Goal: Task Accomplishment & Management: Manage account settings

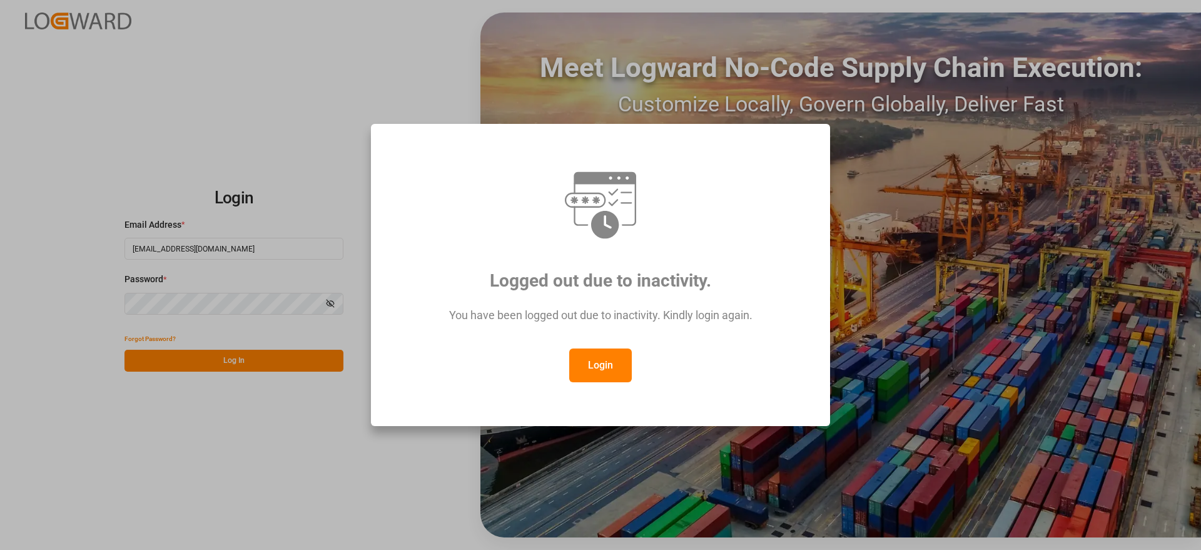
drag, startPoint x: 629, startPoint y: 369, endPoint x: 623, endPoint y: 368, distance: 6.3
click at [627, 368] on button "Login" at bounding box center [600, 366] width 63 height 34
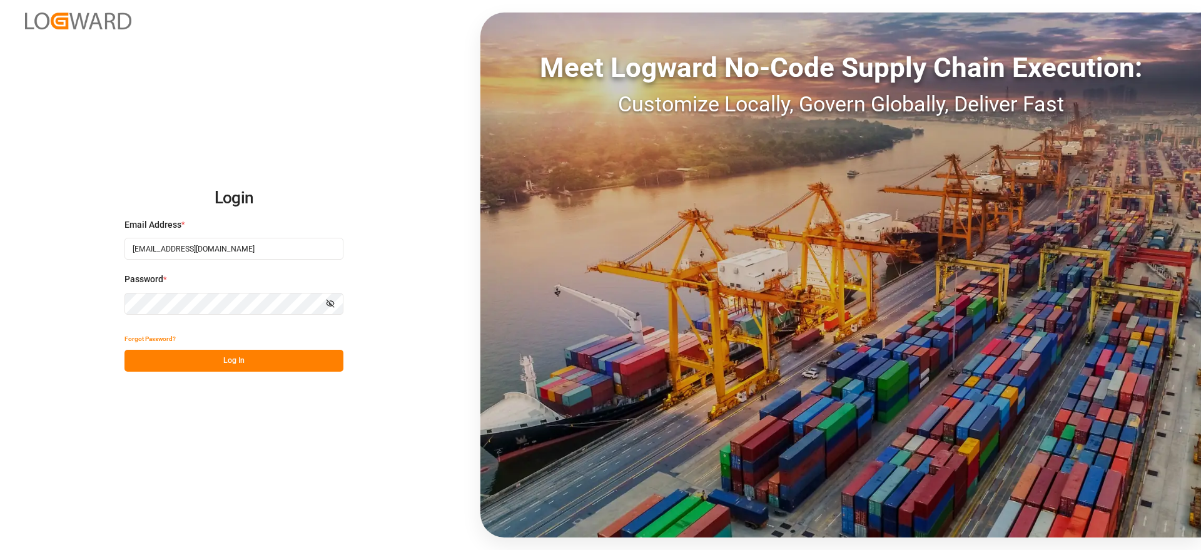
click at [233, 357] on button "Log In" at bounding box center [234, 361] width 219 height 22
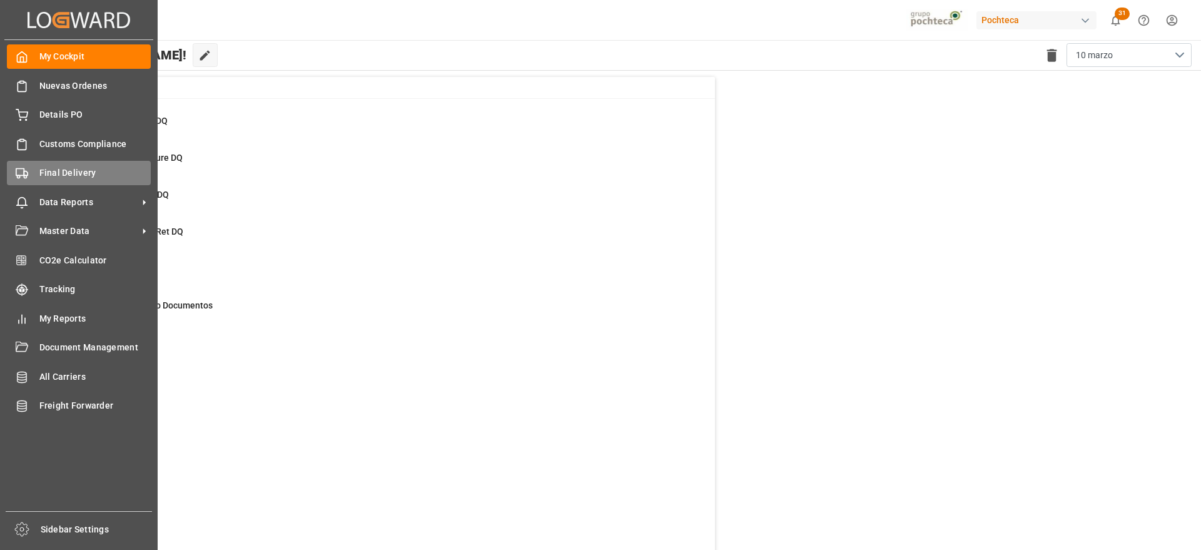
click at [60, 180] on div "Final Delivery Final Delivery" at bounding box center [79, 173] width 144 height 24
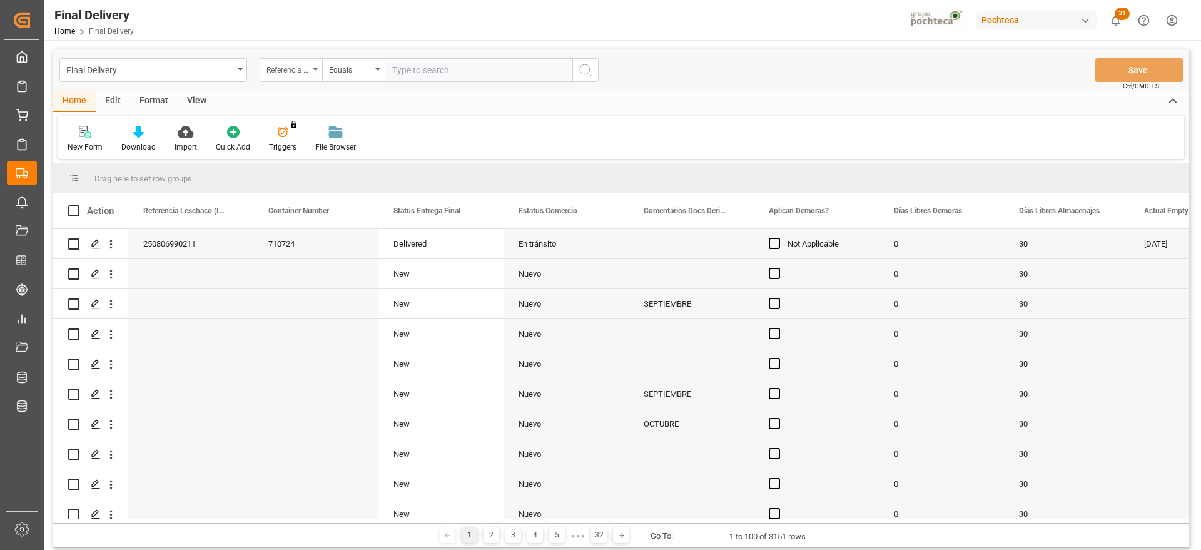
click at [313, 69] on icon "open menu" at bounding box center [315, 69] width 5 height 3
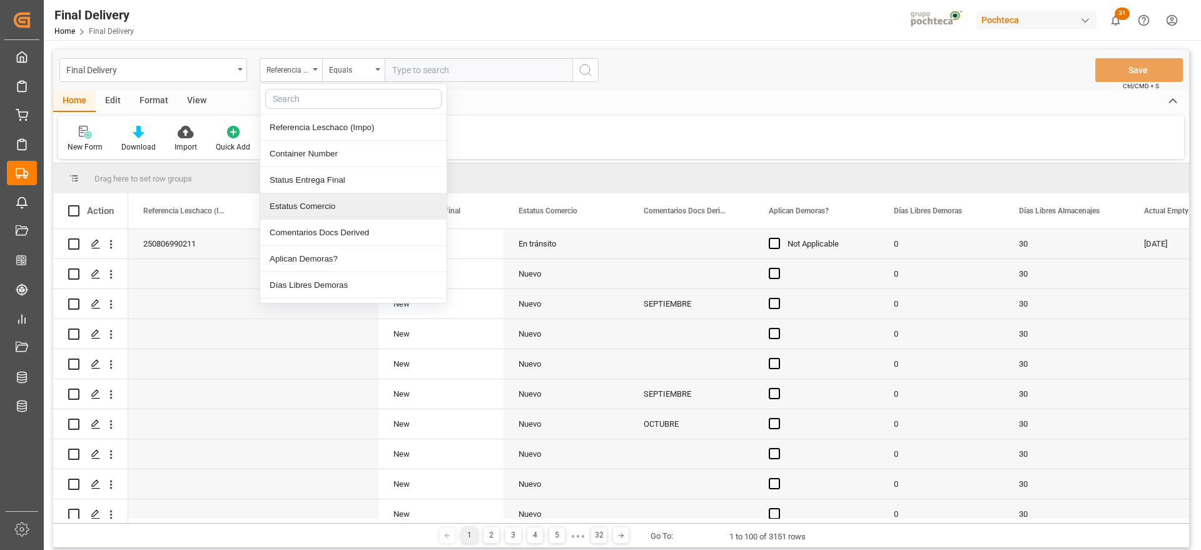
click at [234, 91] on div "Home Edit Format View" at bounding box center [621, 101] width 1136 height 21
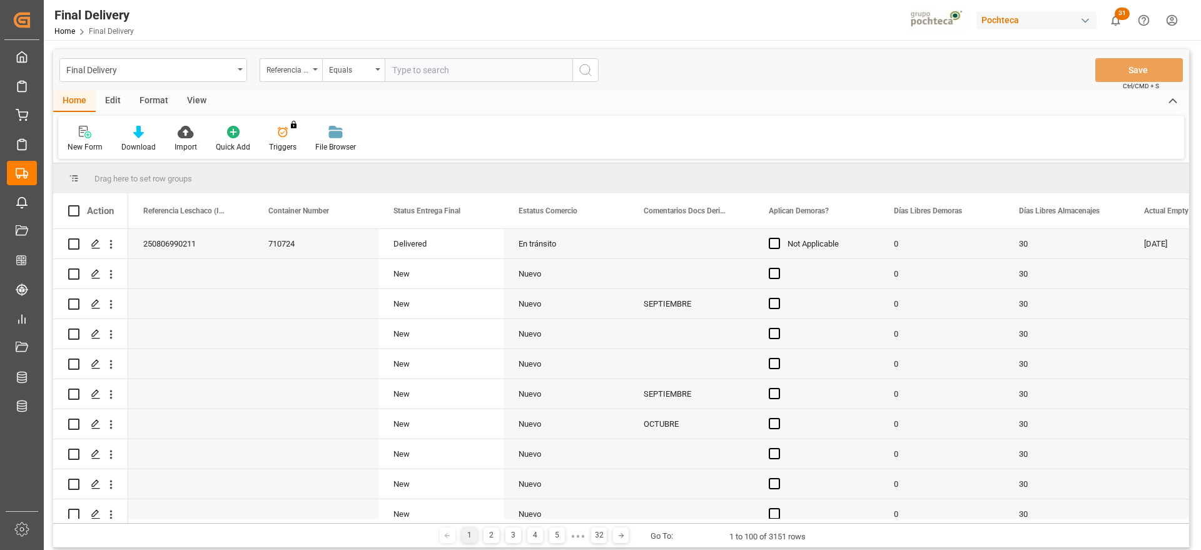
click at [193, 99] on div "View" at bounding box center [197, 101] width 38 height 21
click at [140, 136] on icon at bounding box center [142, 132] width 13 height 13
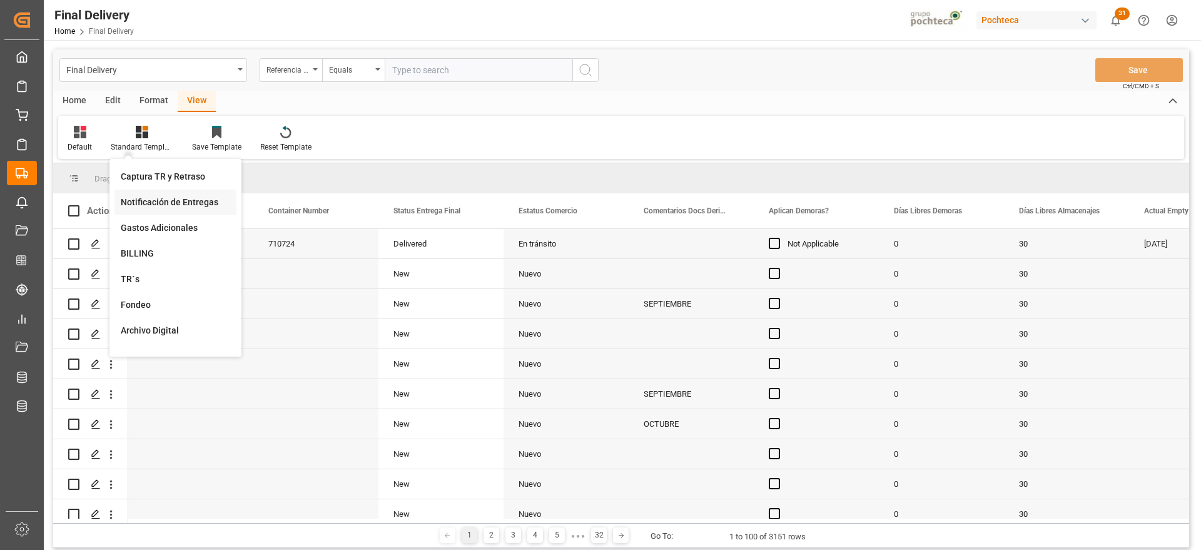
click at [166, 203] on div "Notificación de Entregas" at bounding box center [176, 202] width 110 height 13
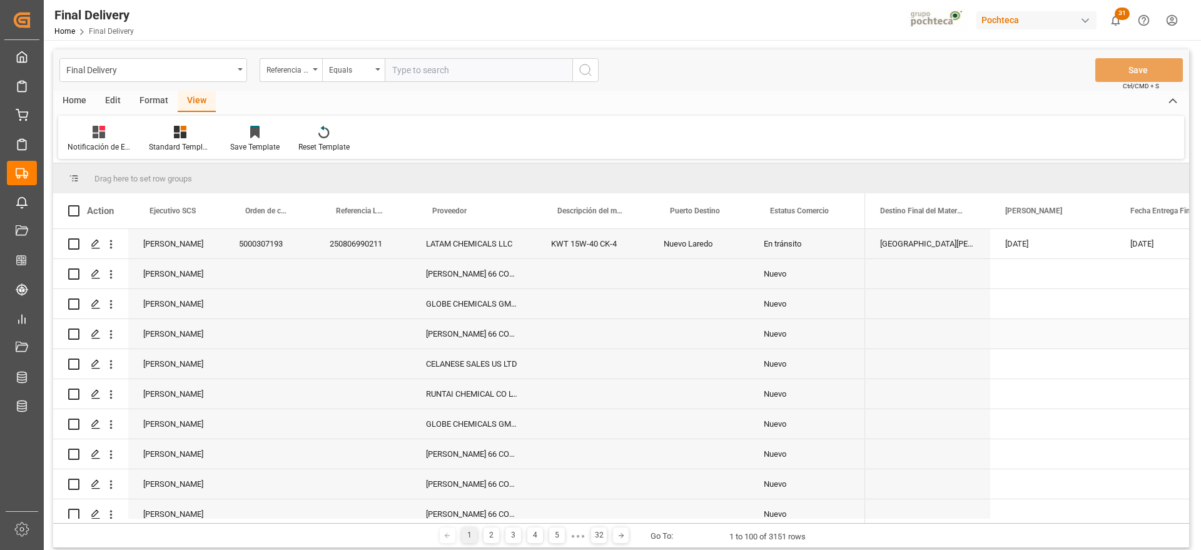
click at [641, 340] on div "Press SPACE to select this row." at bounding box center [592, 333] width 113 height 29
click at [1099, 208] on span at bounding box center [1094, 210] width 11 height 11
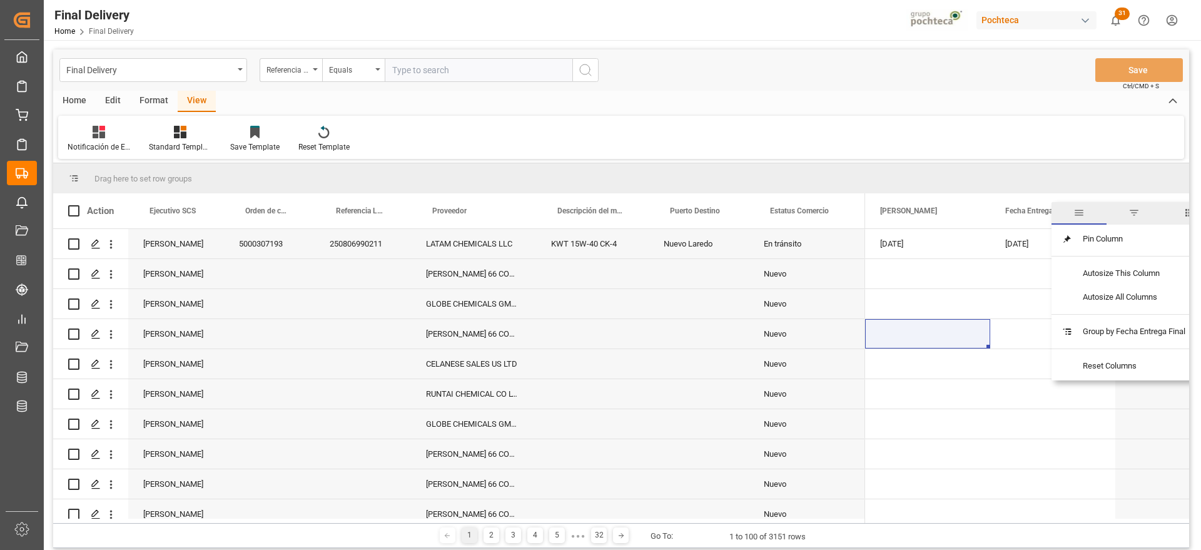
click at [1136, 211] on span "filter" at bounding box center [1134, 212] width 11 height 11
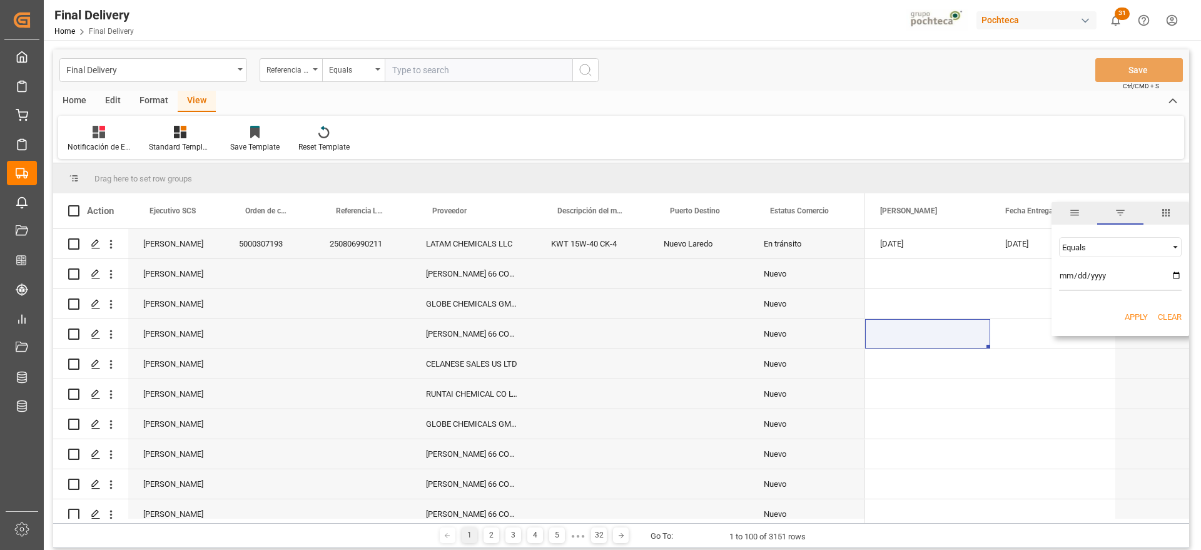
click at [1174, 279] on input "date" at bounding box center [1120, 278] width 123 height 25
click at [1175, 277] on input "date" at bounding box center [1120, 278] width 123 height 25
type input "[DATE]"
click at [1135, 318] on button "Apply" at bounding box center [1136, 317] width 23 height 13
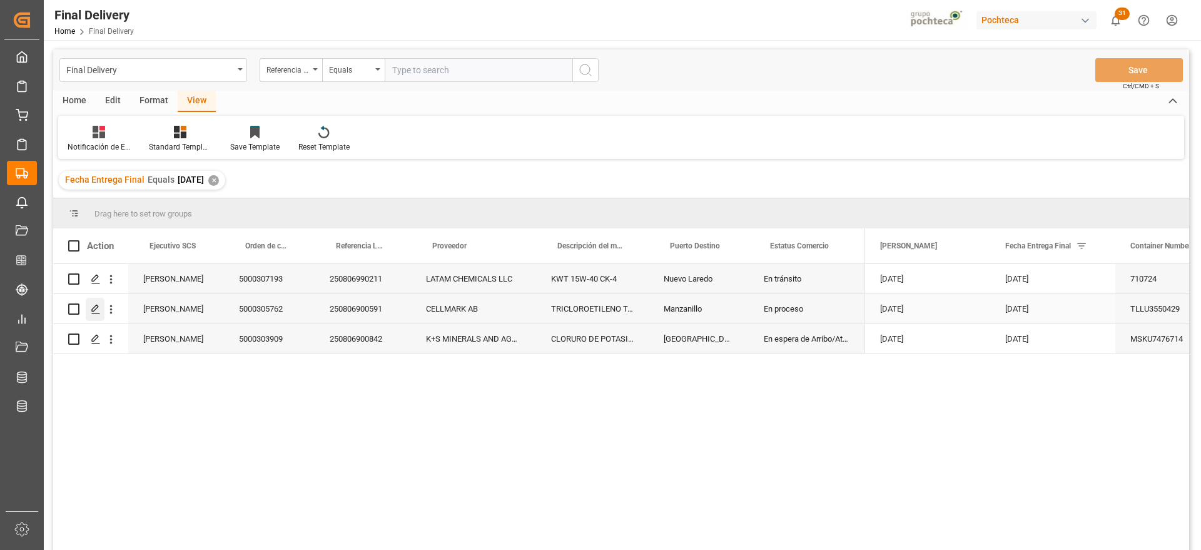
click at [92, 304] on icon "Press SPACE to select this row." at bounding box center [96, 309] width 10 height 10
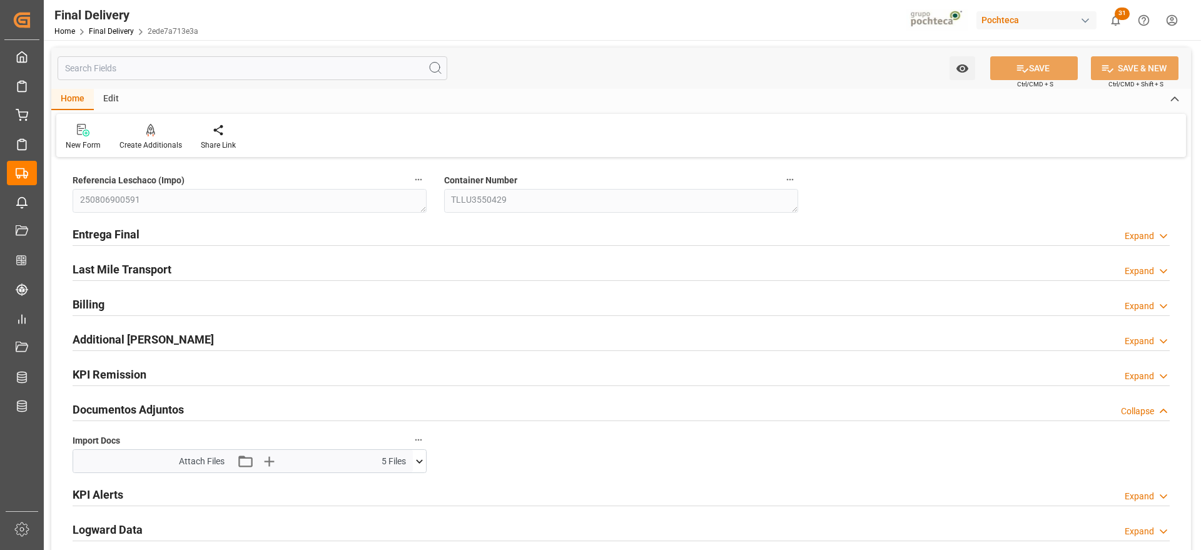
click at [424, 459] on icon at bounding box center [419, 461] width 13 height 13
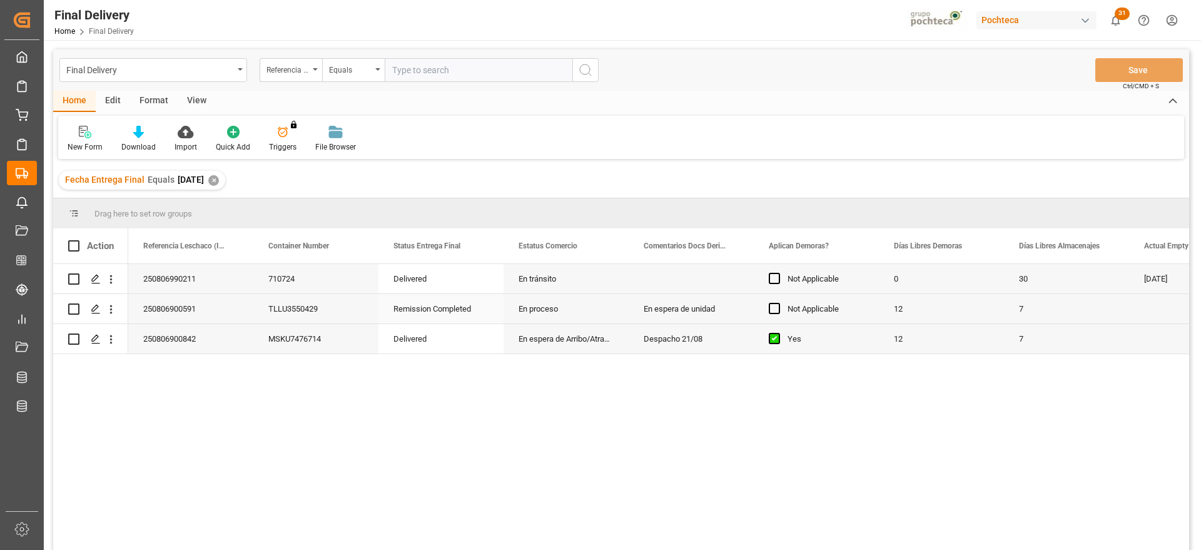
click at [420, 312] on div "Remission Completed" at bounding box center [441, 308] width 125 height 29
click at [86, 337] on div "Press SPACE to select this row." at bounding box center [95, 339] width 19 height 23
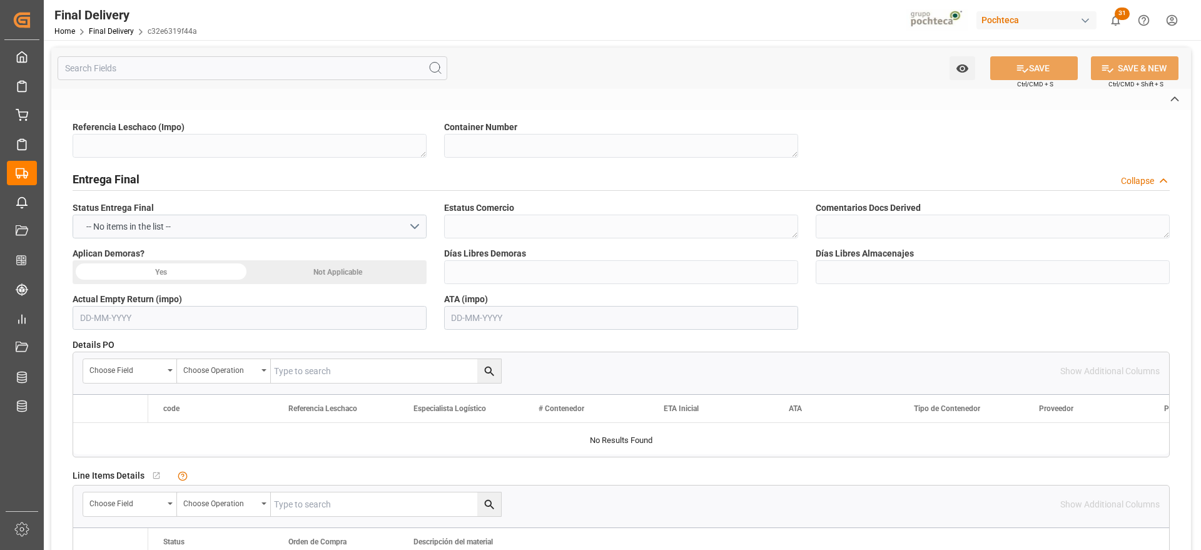
type textarea "250806900842"
type textarea "MSKU7476714"
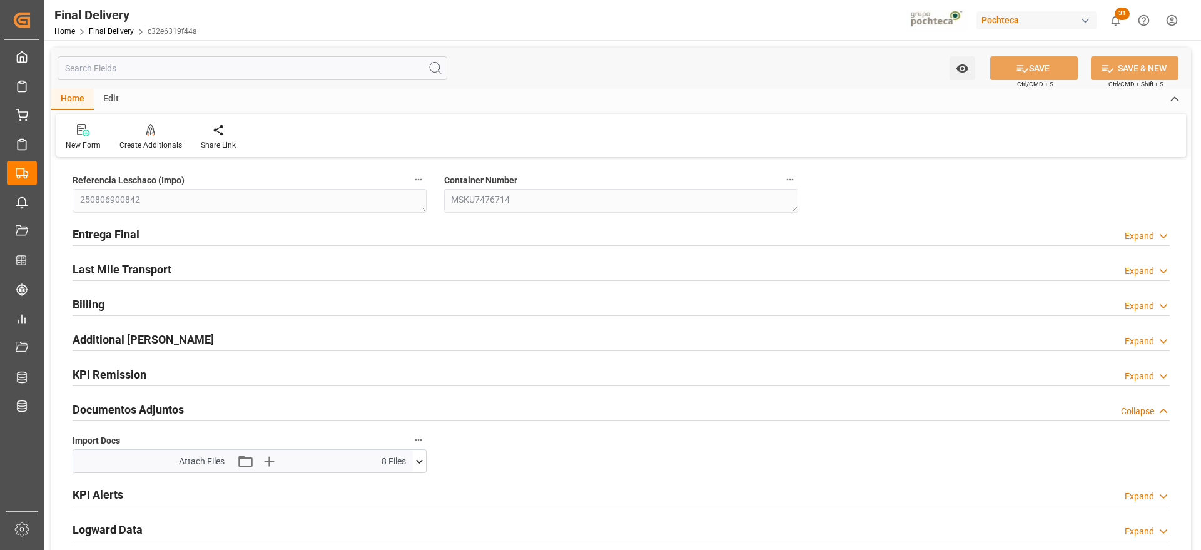
click at [418, 460] on icon at bounding box center [419, 461] width 13 height 13
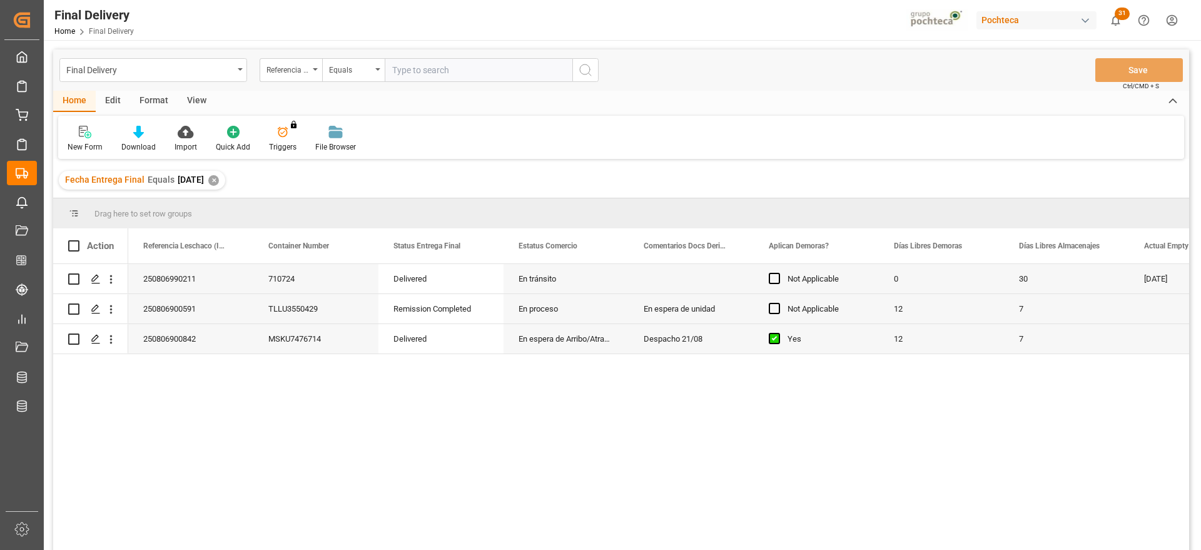
click at [219, 178] on div "✕" at bounding box center [213, 180] width 11 height 11
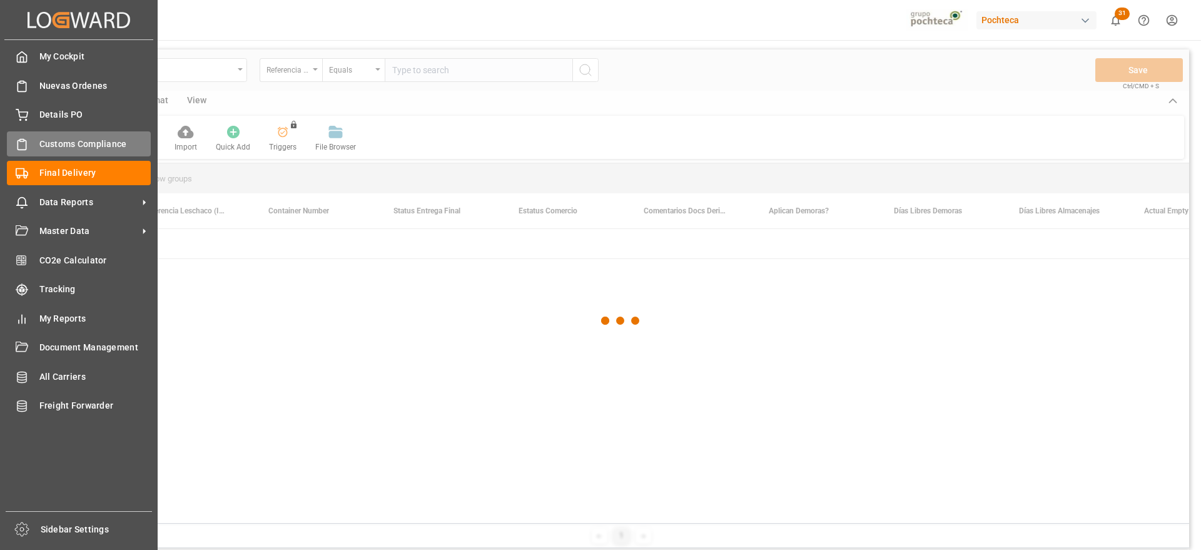
click at [24, 145] on icon at bounding box center [22, 144] width 13 height 13
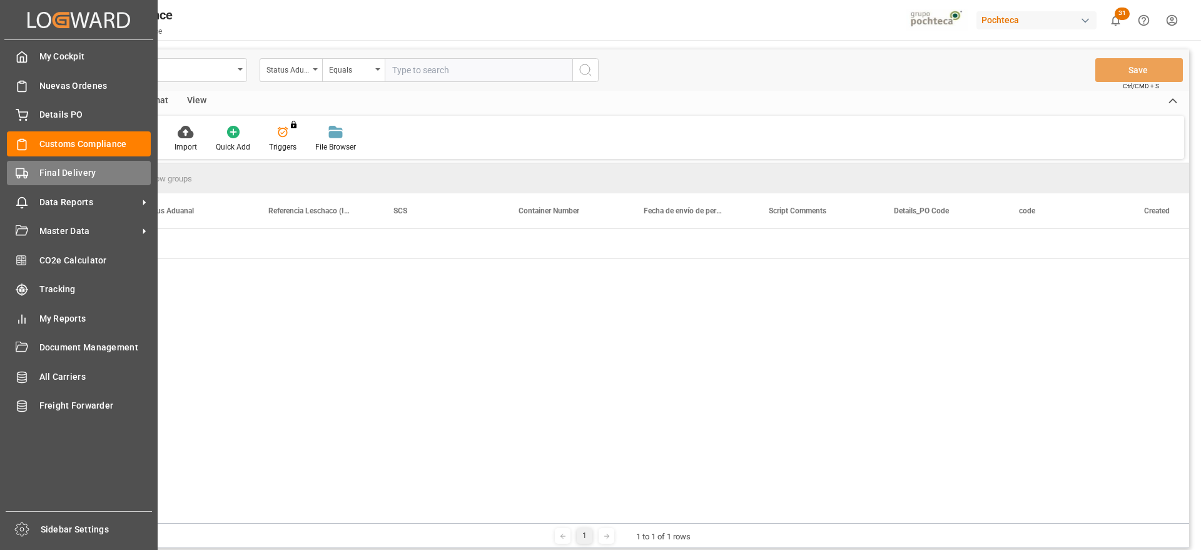
click at [36, 163] on div "Final Delivery Final Delivery" at bounding box center [79, 173] width 144 height 24
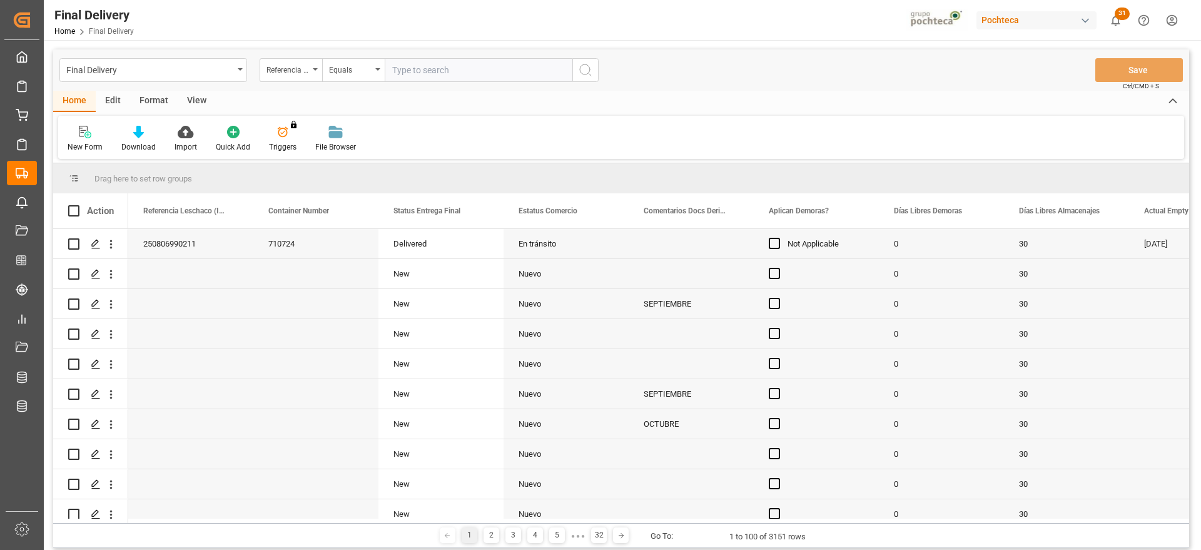
click at [191, 103] on div "View" at bounding box center [197, 101] width 38 height 21
click at [147, 131] on icon at bounding box center [142, 132] width 13 height 13
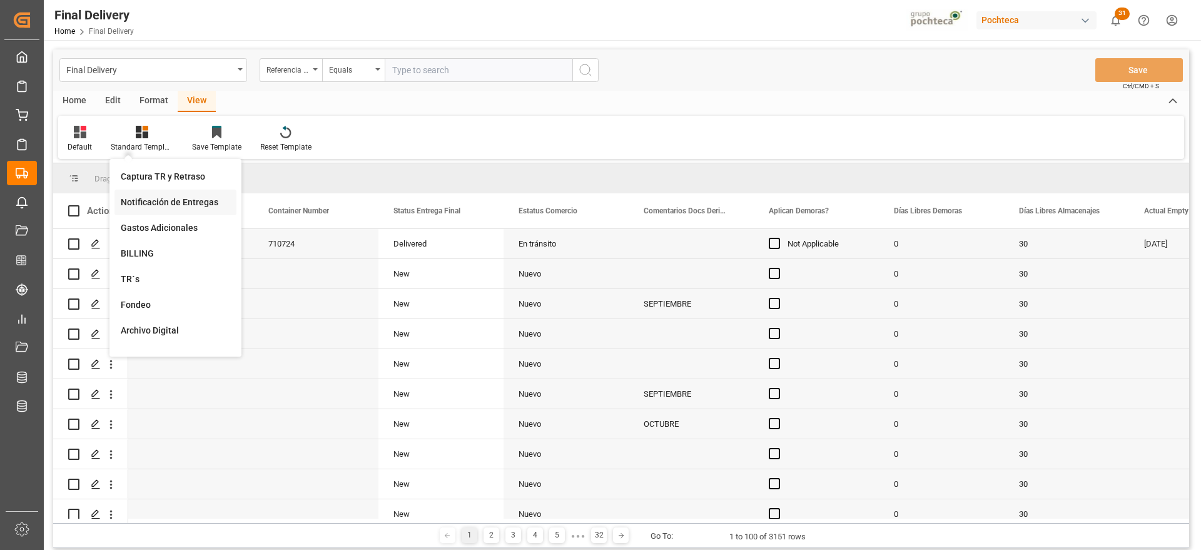
click at [170, 204] on div "Notificación de Entregas" at bounding box center [176, 202] width 110 height 13
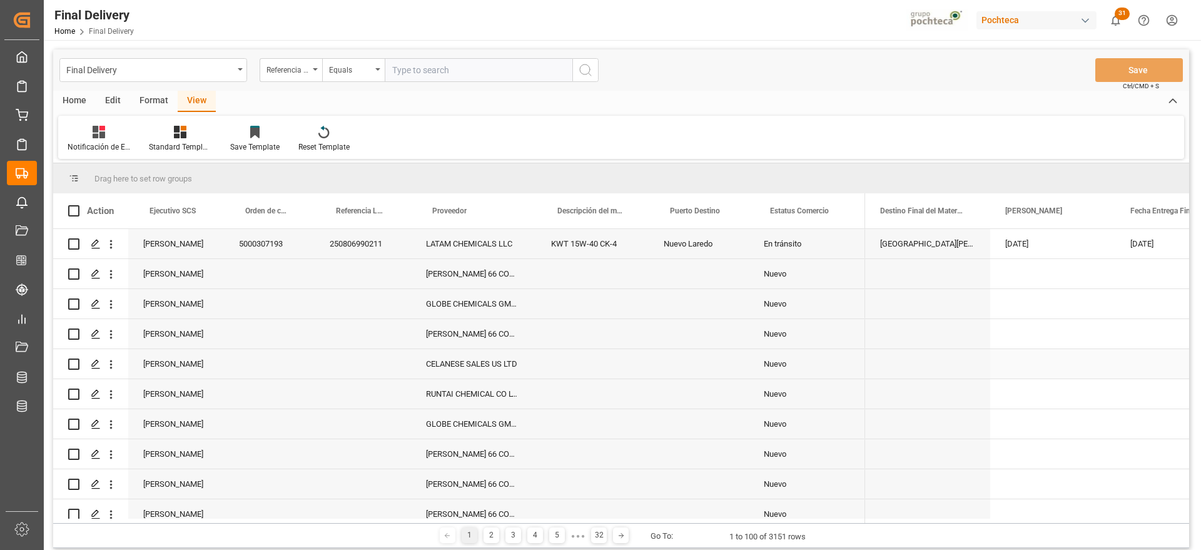
click at [685, 336] on div "Press SPACE to select this row." at bounding box center [699, 333] width 100 height 29
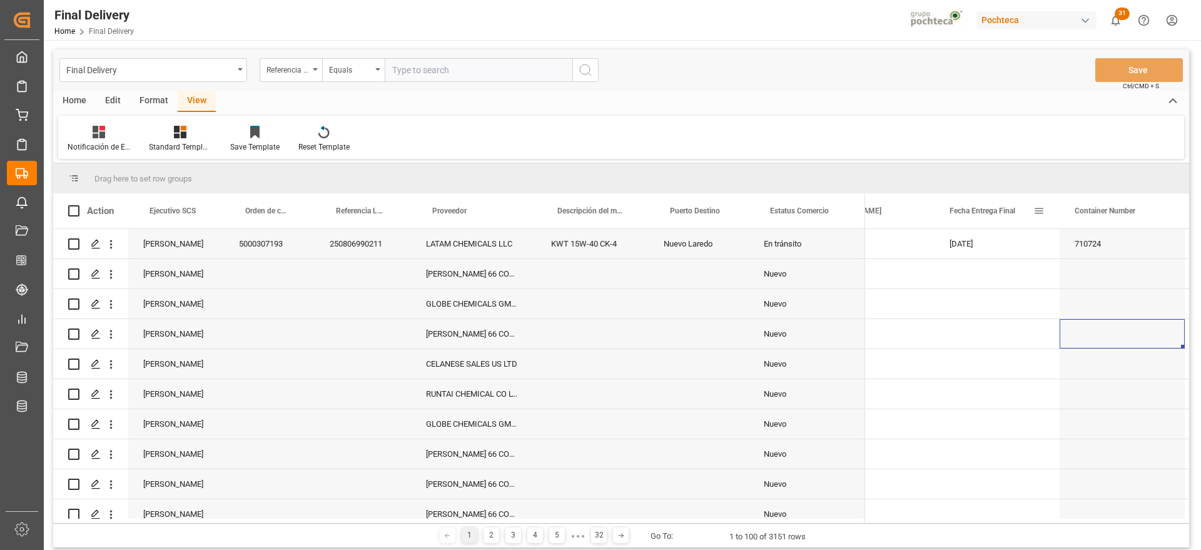
click at [1039, 210] on span at bounding box center [1039, 210] width 11 height 11
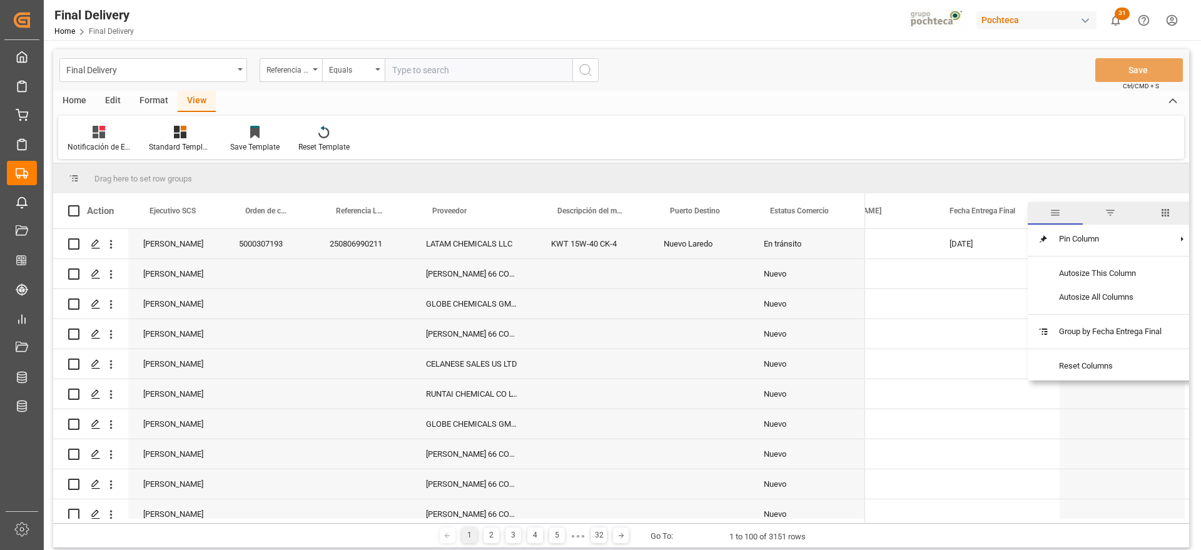
click at [1104, 204] on span "filter" at bounding box center [1110, 213] width 55 height 23
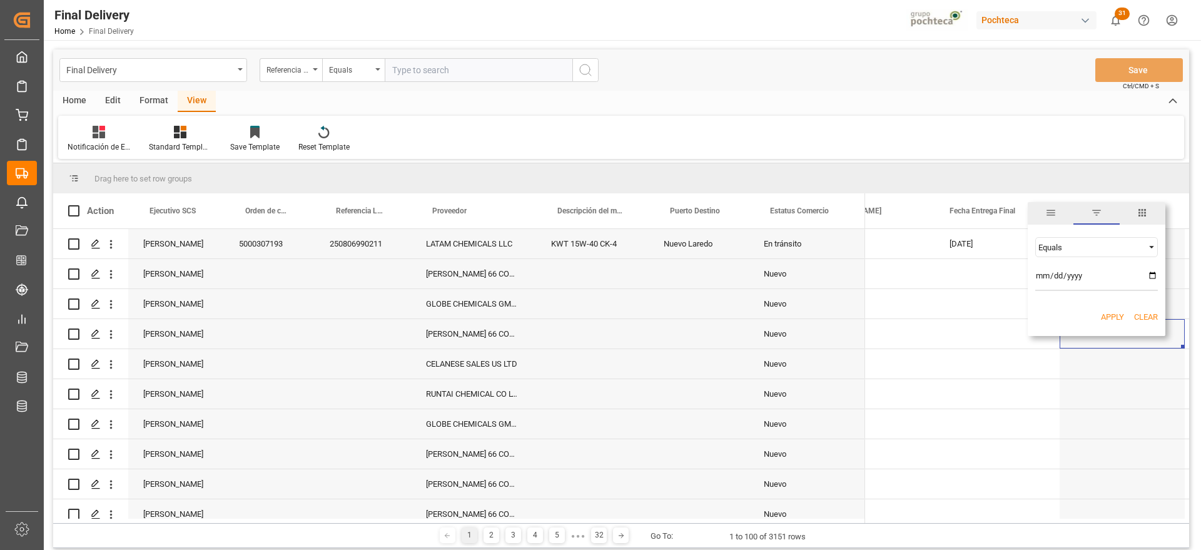
click at [1153, 273] on input "date" at bounding box center [1097, 278] width 123 height 25
click at [1152, 272] on input "[DATE]" at bounding box center [1097, 278] width 123 height 25
type input "[DATE]"
click at [1113, 317] on button "Apply" at bounding box center [1112, 317] width 23 height 13
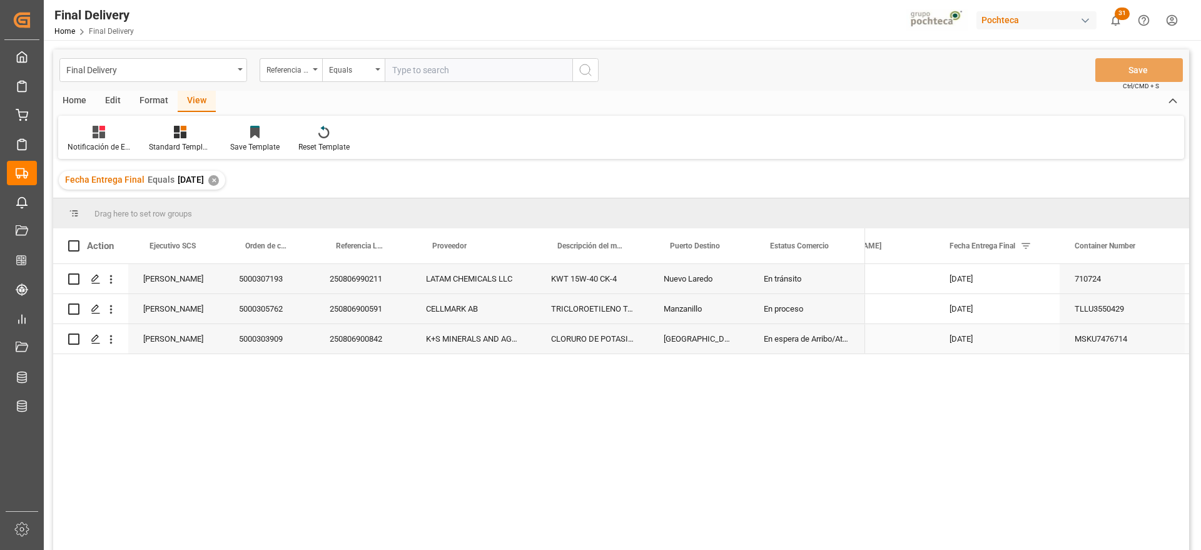
click at [403, 312] on div "250806900591" at bounding box center [363, 308] width 96 height 29
click at [389, 322] on div "250806900591" at bounding box center [363, 308] width 96 height 29
click at [370, 335] on div "250806900842" at bounding box center [363, 338] width 96 height 29
click at [832, 333] on div "En espera de Arribo/Atraque" at bounding box center [807, 338] width 116 height 29
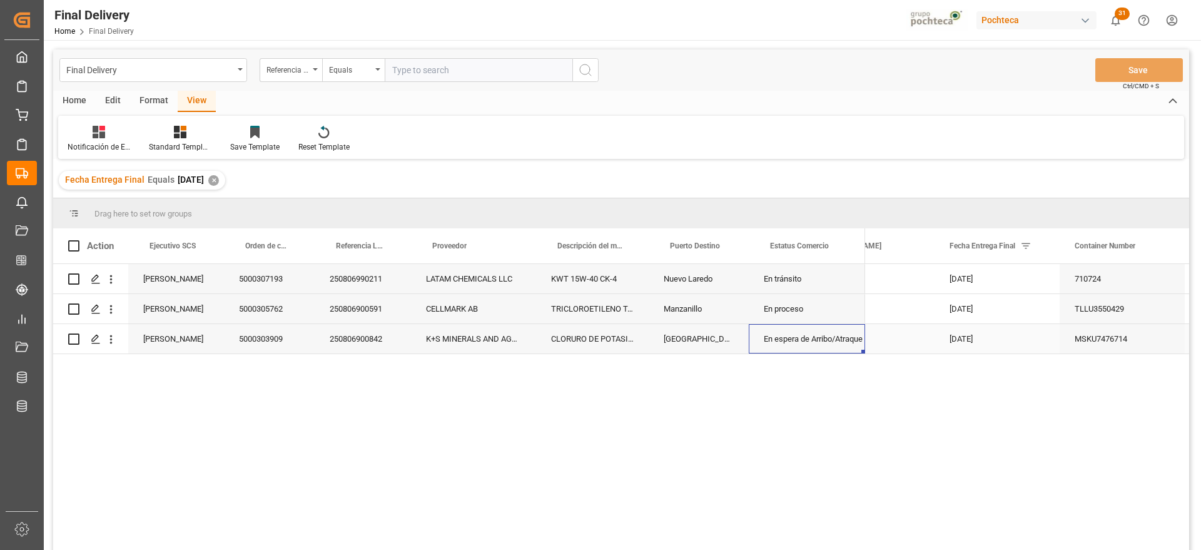
click at [1018, 337] on div "[DATE]" at bounding box center [997, 338] width 125 height 29
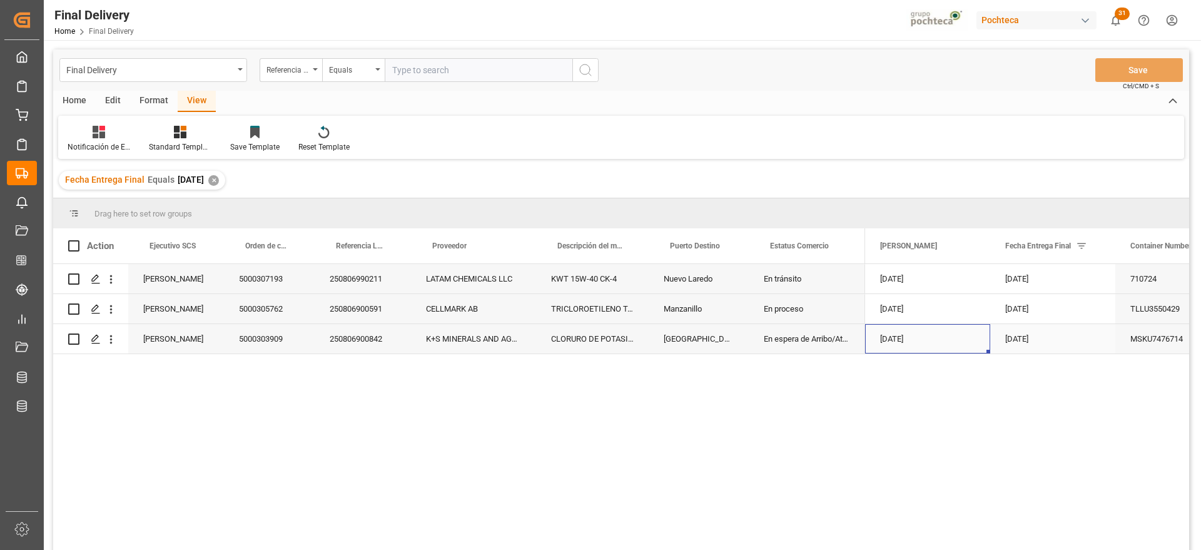
scroll to position [0, 0]
click at [1079, 339] on div "[DATE]" at bounding box center [1053, 338] width 125 height 29
click at [364, 350] on div "250806900842" at bounding box center [363, 338] width 96 height 29
click at [1032, 336] on div "[DATE]" at bounding box center [1053, 338] width 125 height 29
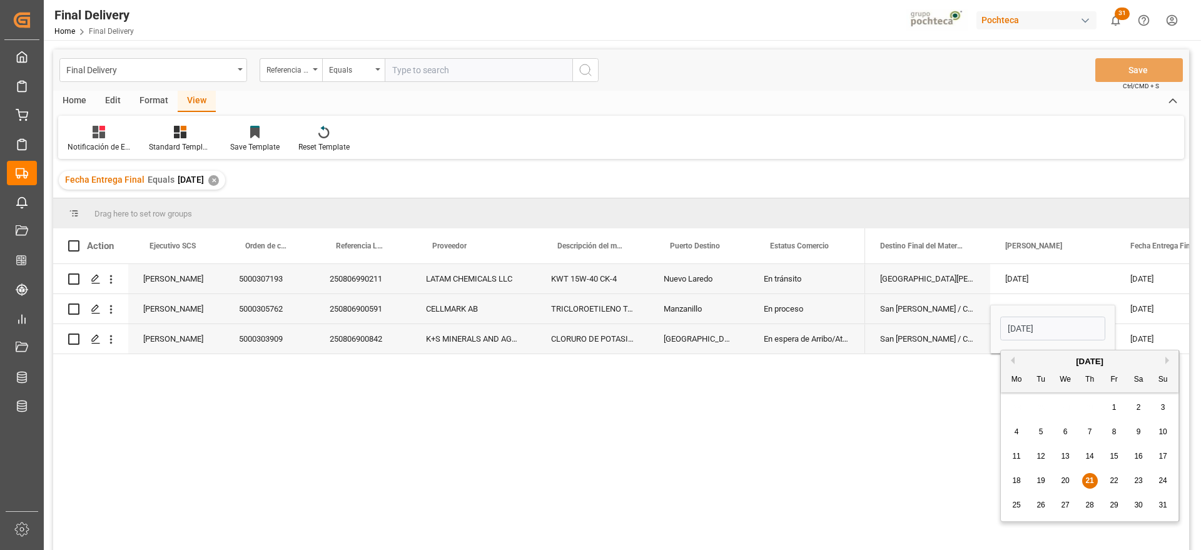
click at [1121, 481] on div "18 19 20 21 22 23 24" at bounding box center [1090, 481] width 171 height 24
click at [1117, 481] on span "22" at bounding box center [1114, 480] width 8 height 9
type input "[DATE]"
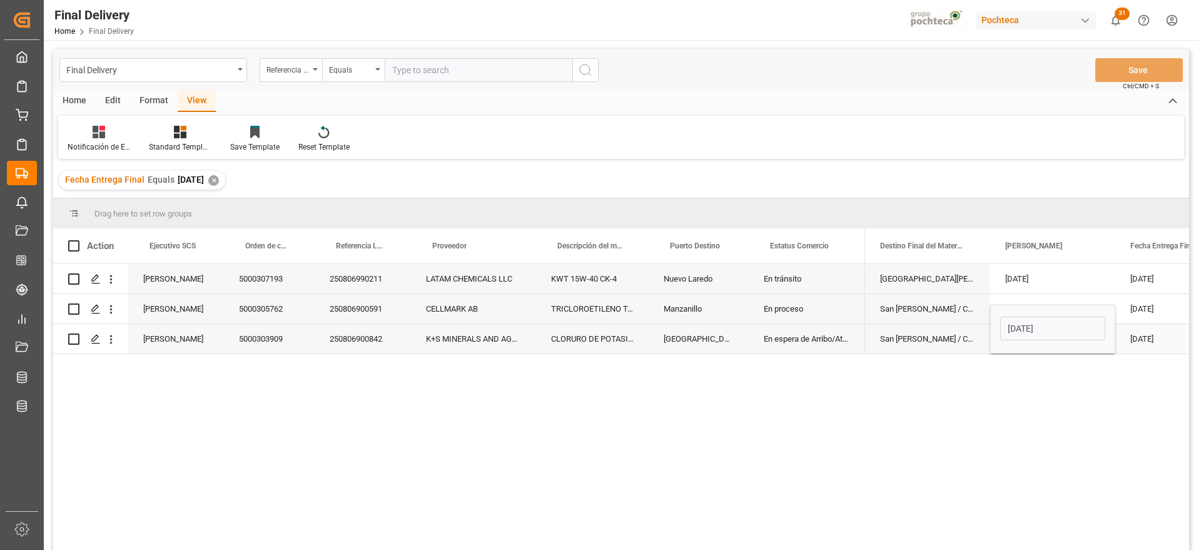
click at [1147, 344] on div "[DATE]" at bounding box center [1178, 338] width 125 height 29
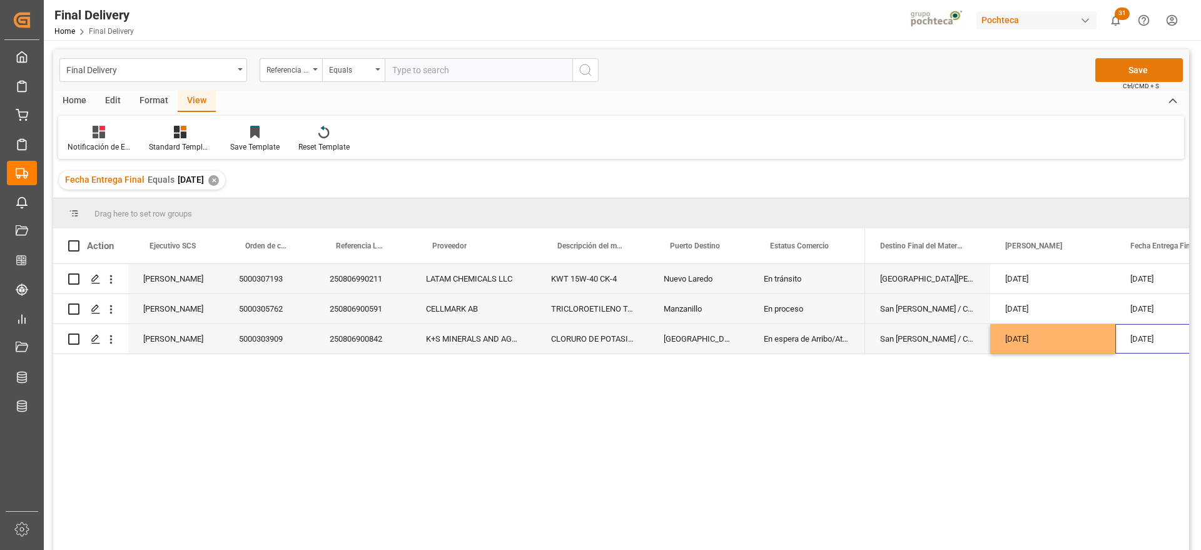
click at [1158, 69] on button "Save" at bounding box center [1140, 70] width 88 height 24
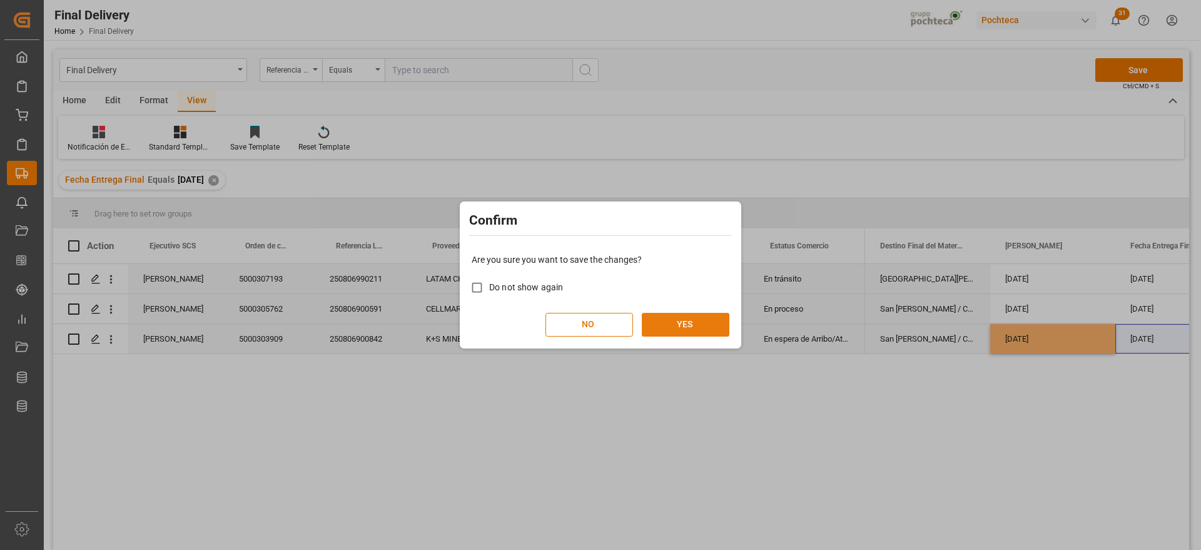
click at [691, 317] on button "YES" at bounding box center [686, 325] width 88 height 24
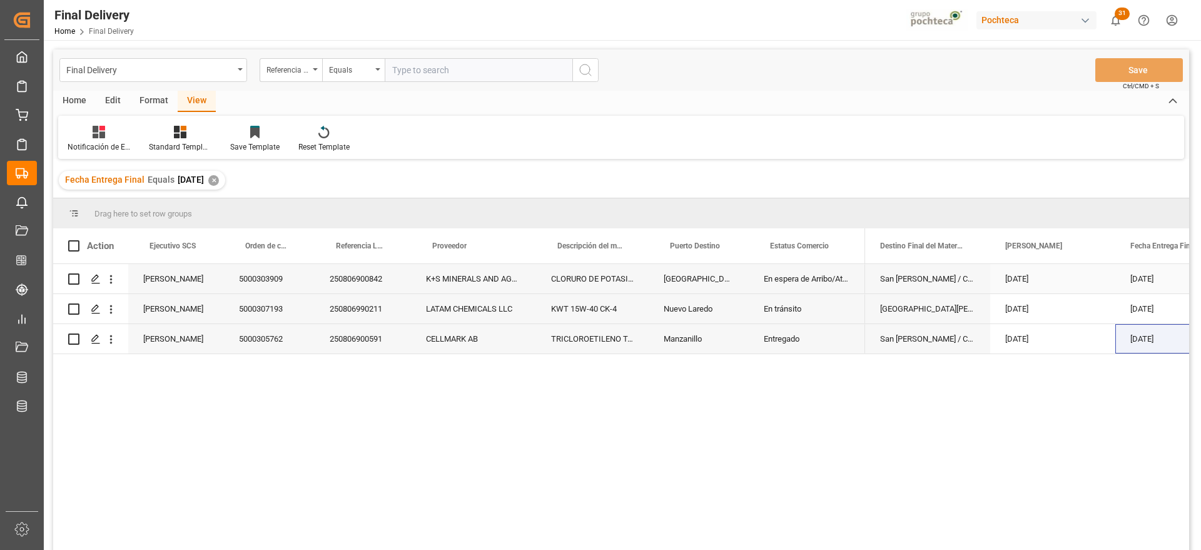
click at [1162, 273] on div "[DATE]" at bounding box center [1178, 278] width 125 height 29
click at [826, 279] on div "En espera de Arribo/Atraque" at bounding box center [807, 278] width 116 height 29
click at [1064, 288] on div "[DATE]" at bounding box center [1053, 278] width 125 height 29
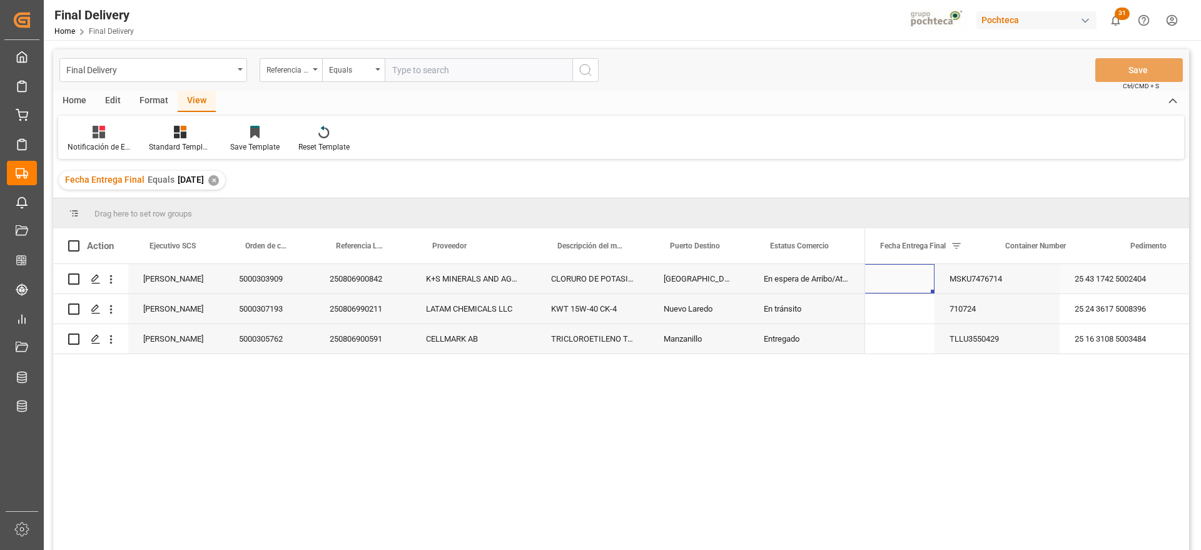
scroll to position [0, 250]
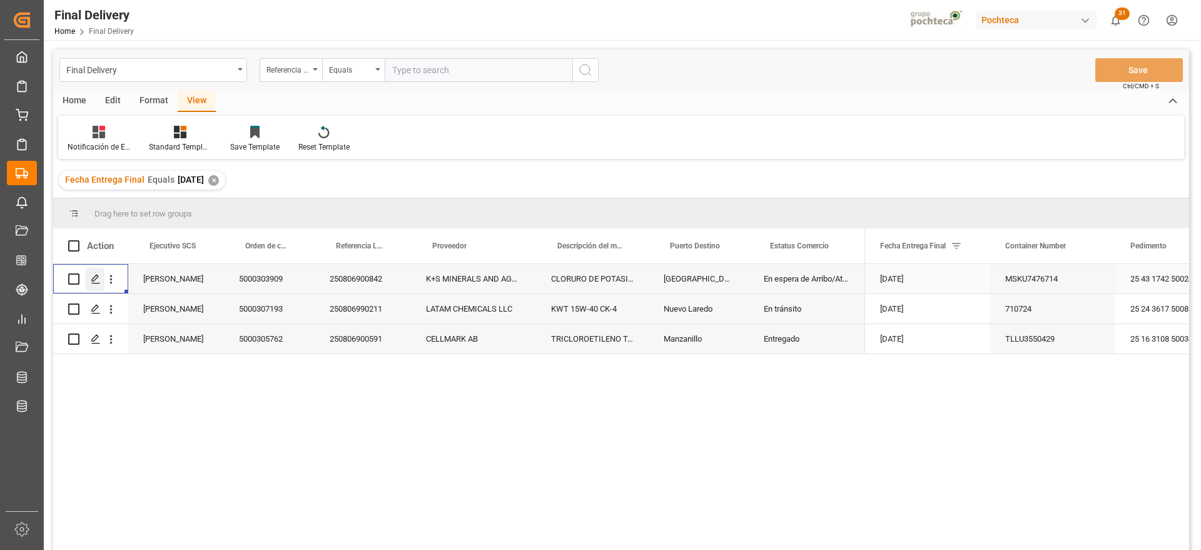
click at [89, 281] on div "Press SPACE to select this row." at bounding box center [95, 279] width 19 height 23
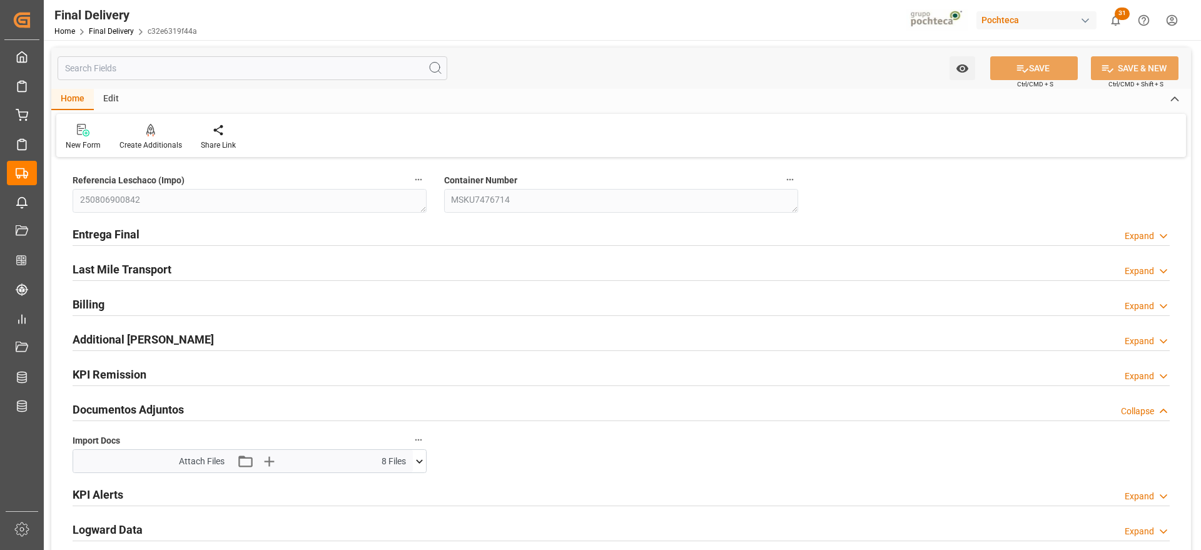
type input "12"
type input "7"
type input "92964"
type input "[DATE]"
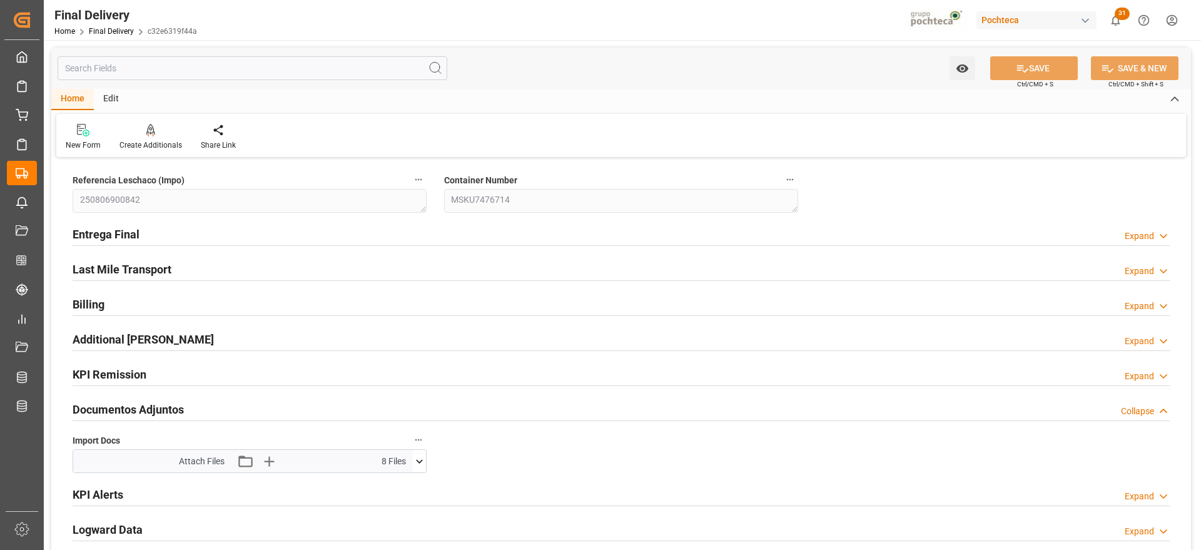
type input "[DATE] 00:00"
type input "[DATE]"
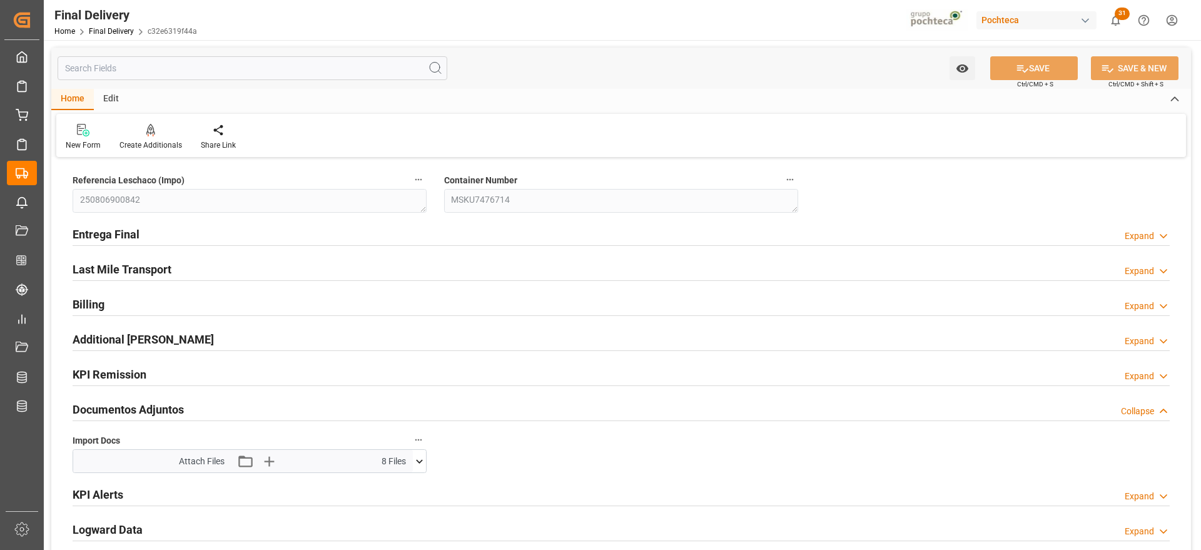
type input "[DATE]"
click at [113, 233] on h2 "Entrega Final" at bounding box center [106, 234] width 67 height 17
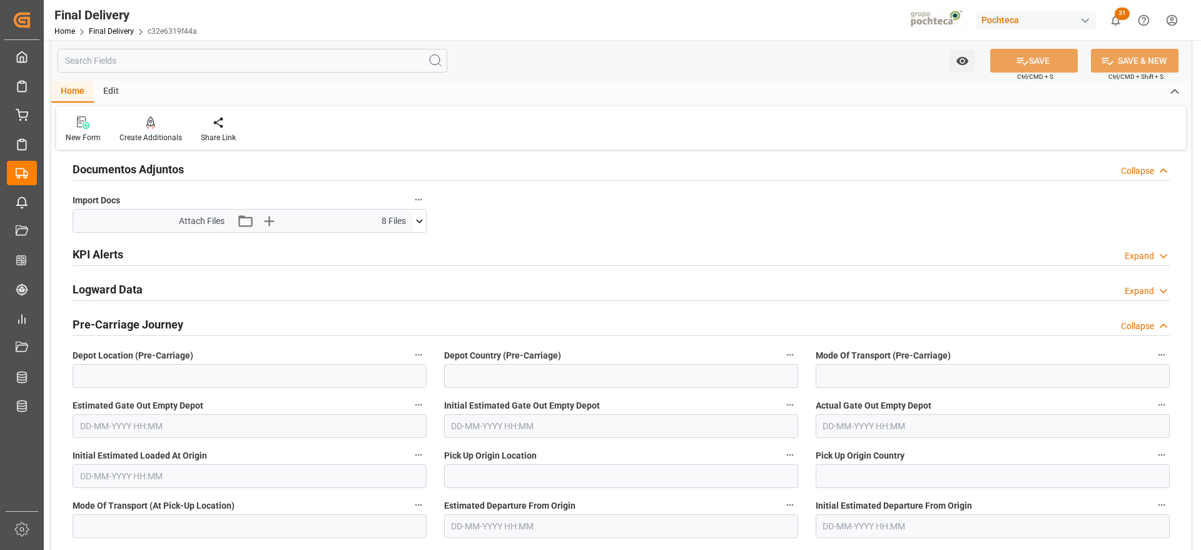
scroll to position [987, 0]
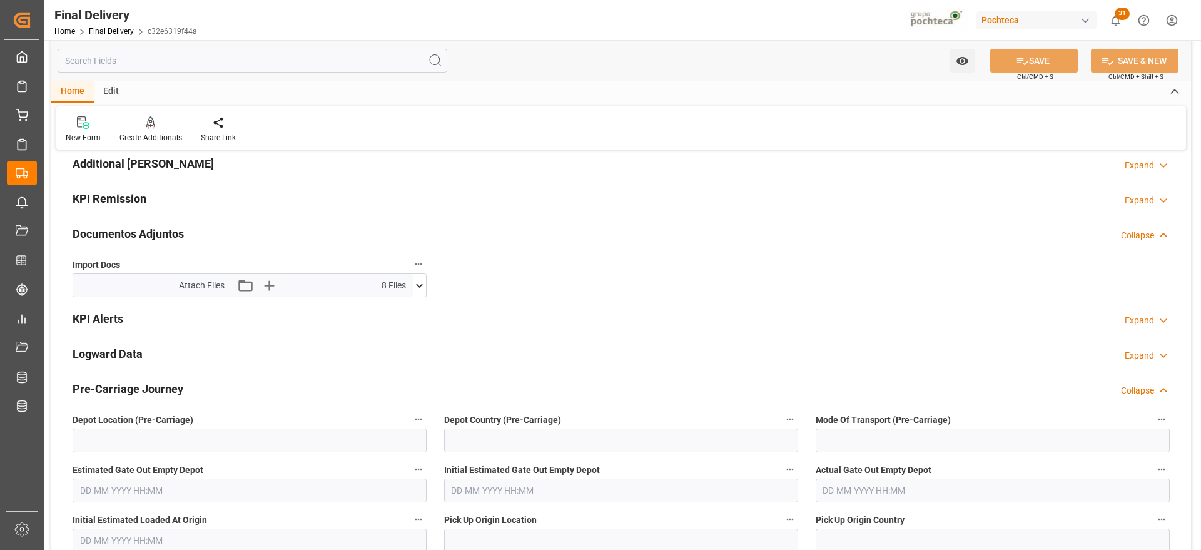
click at [123, 350] on h2 "Logward Data" at bounding box center [108, 353] width 70 height 17
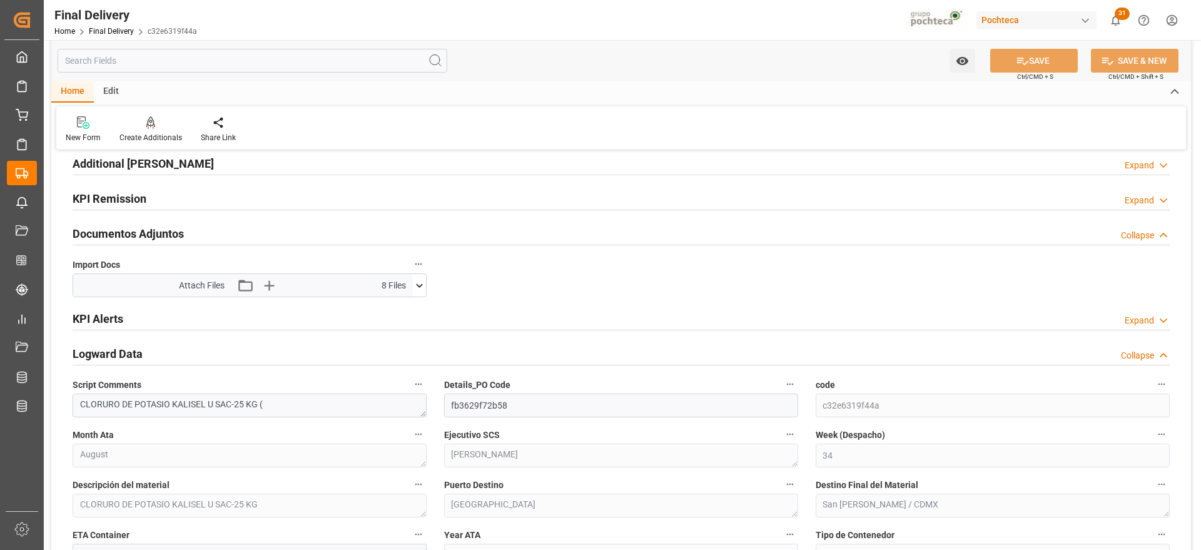
click at [113, 322] on h2 "KPI Alerts" at bounding box center [98, 318] width 51 height 17
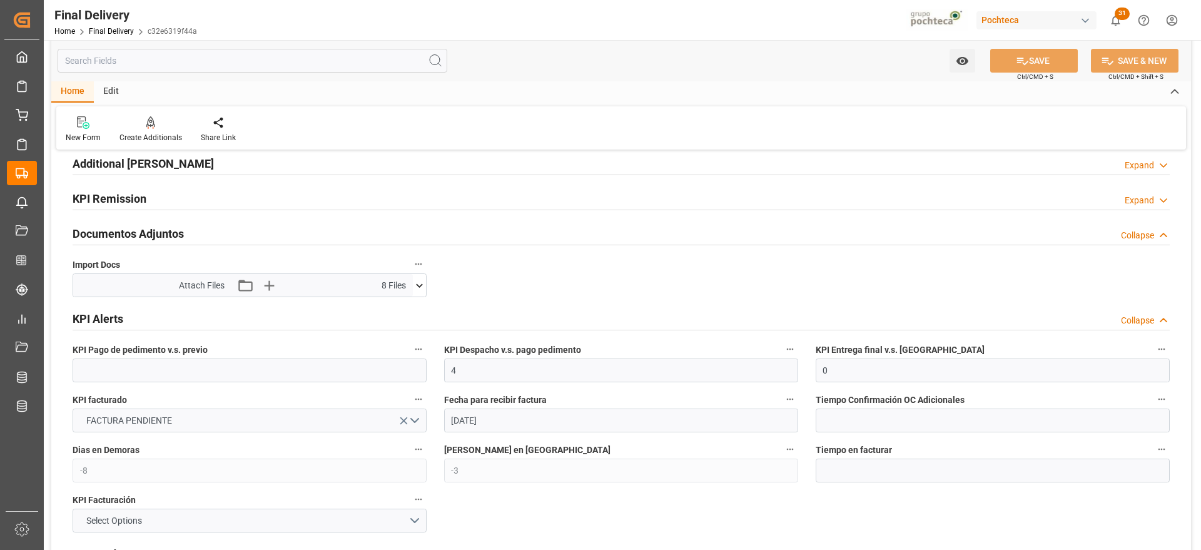
click at [102, 201] on h2 "KPI Remission" at bounding box center [110, 198] width 74 height 17
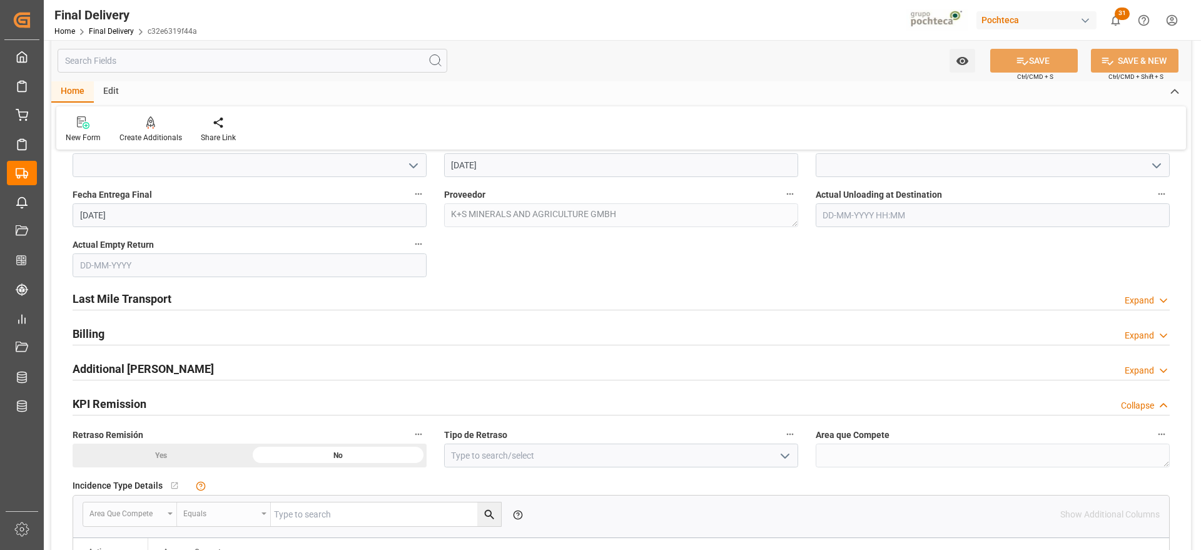
scroll to position [753, 0]
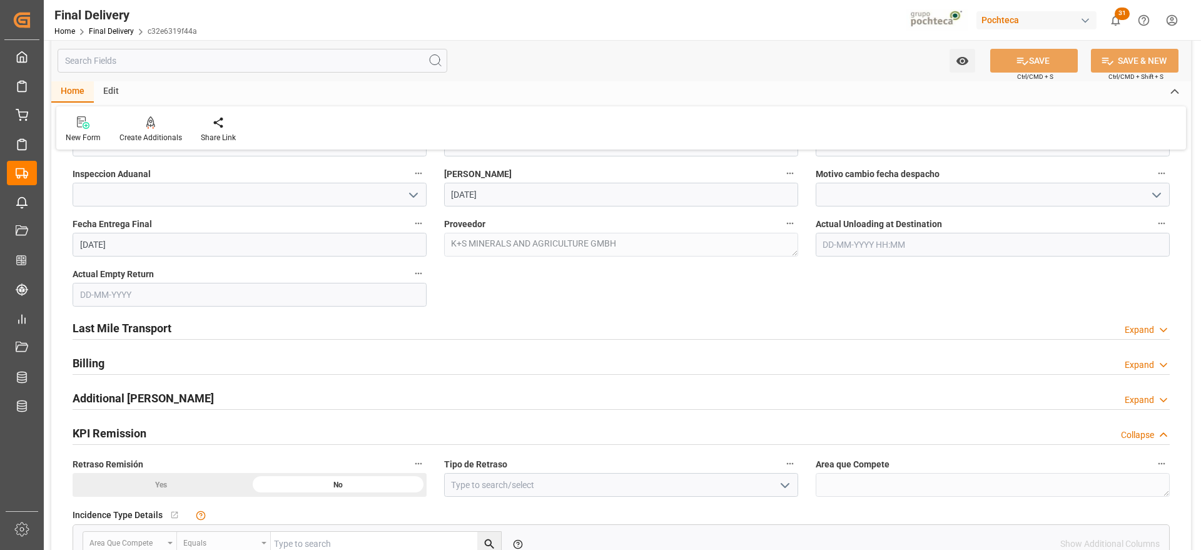
click at [136, 333] on h2 "Last Mile Transport" at bounding box center [122, 328] width 99 height 17
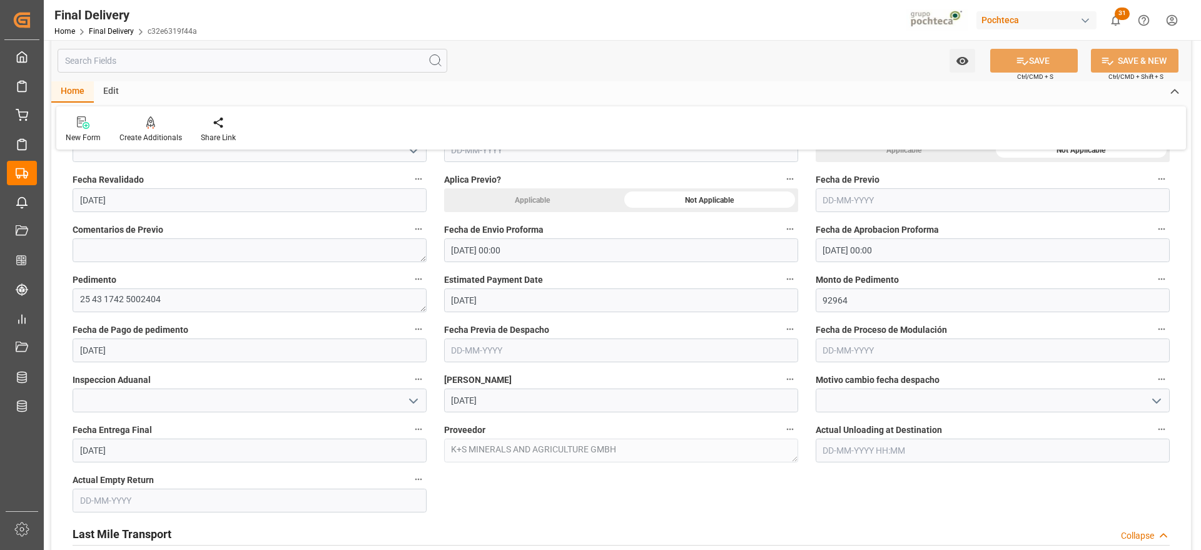
scroll to position [548, 0]
click at [899, 393] on input at bounding box center [993, 400] width 354 height 24
click at [1158, 399] on icon "open menu" at bounding box center [1156, 400] width 15 height 15
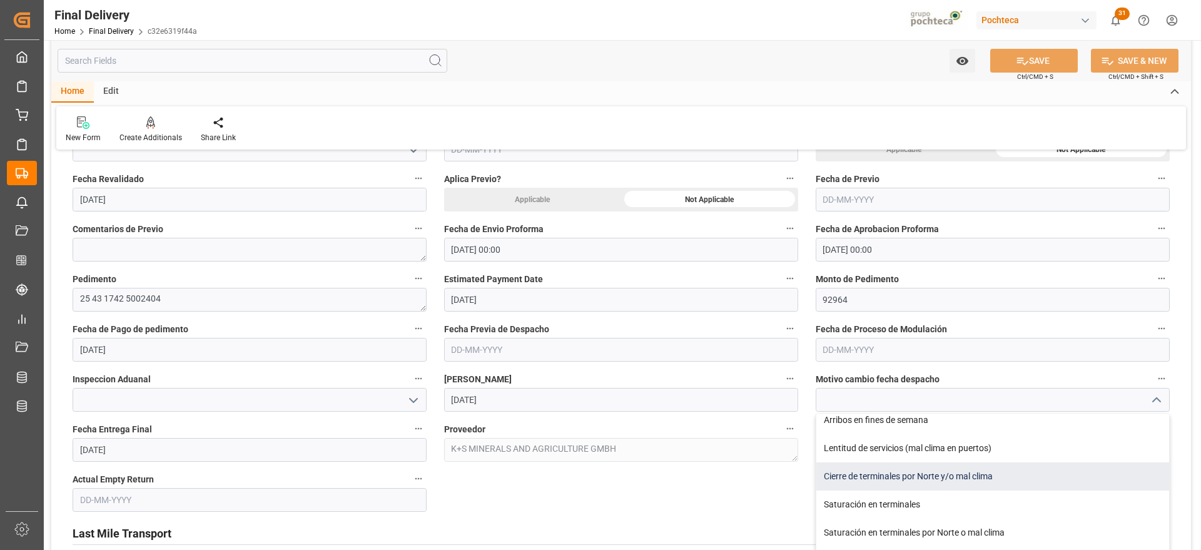
scroll to position [63, 0]
click at [988, 476] on div "Saturación en terminales" at bounding box center [993, 478] width 353 height 28
type input "Saturación en terminales"
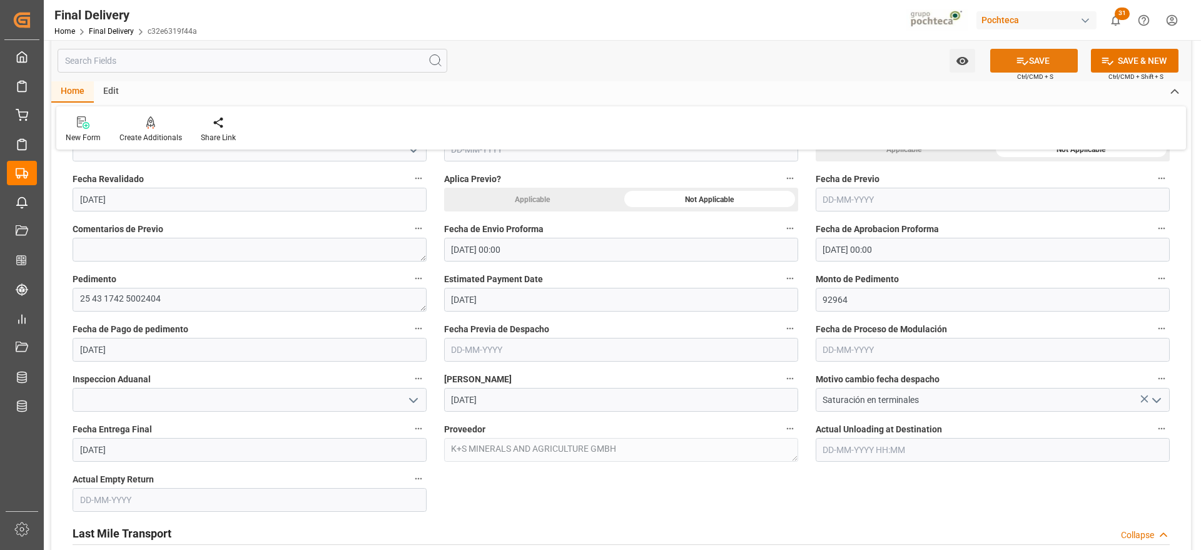
click at [1034, 56] on button "SAVE" at bounding box center [1035, 61] width 88 height 24
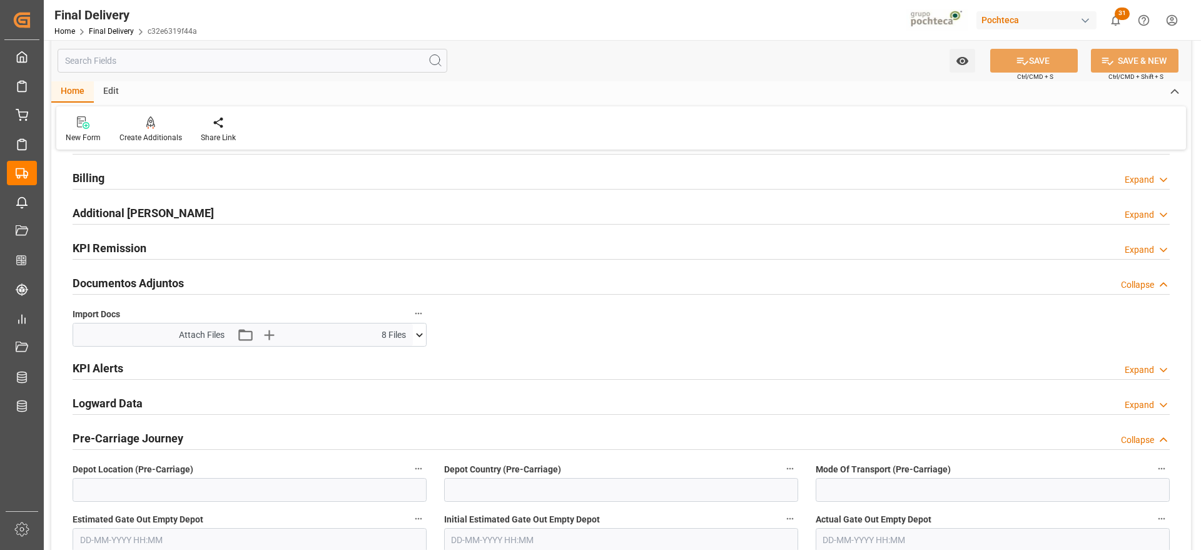
scroll to position [0, 0]
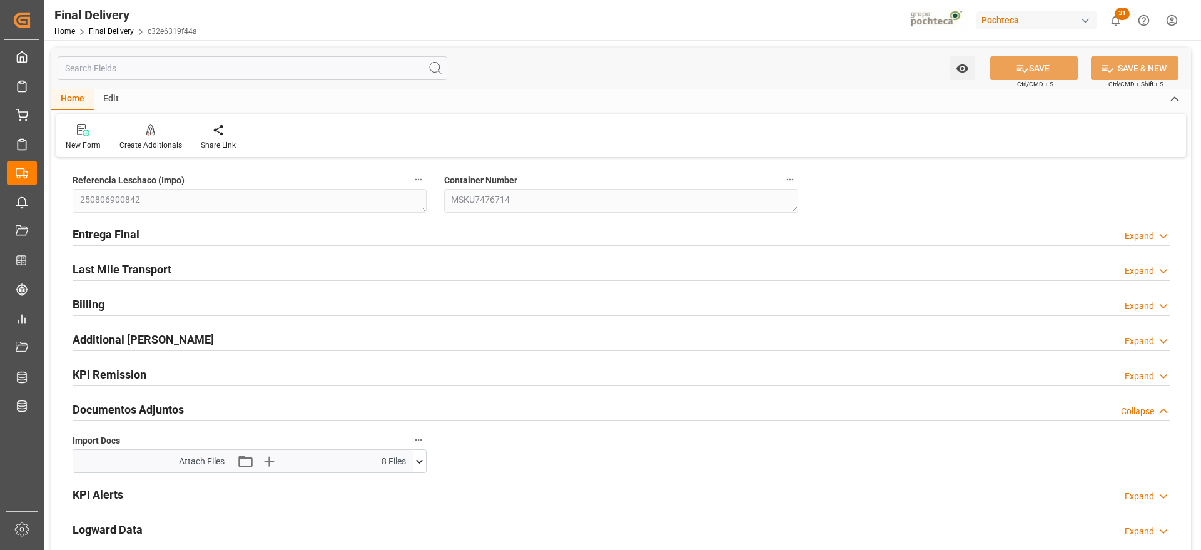
click at [138, 407] on h2 "Documentos Adjuntos" at bounding box center [128, 409] width 111 height 17
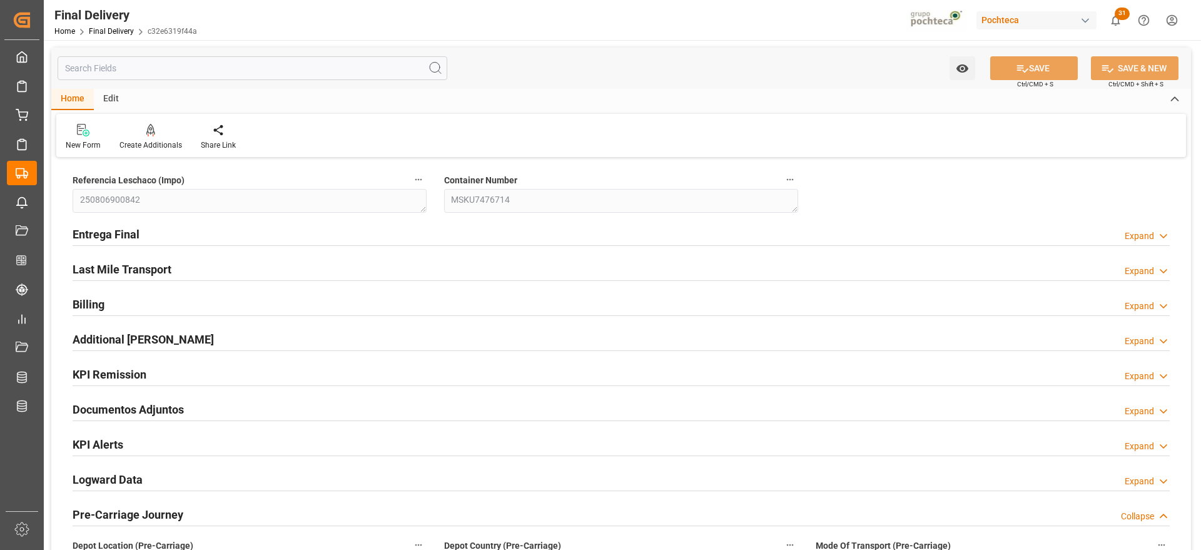
click at [125, 364] on div "KPI Remission" at bounding box center [110, 374] width 74 height 24
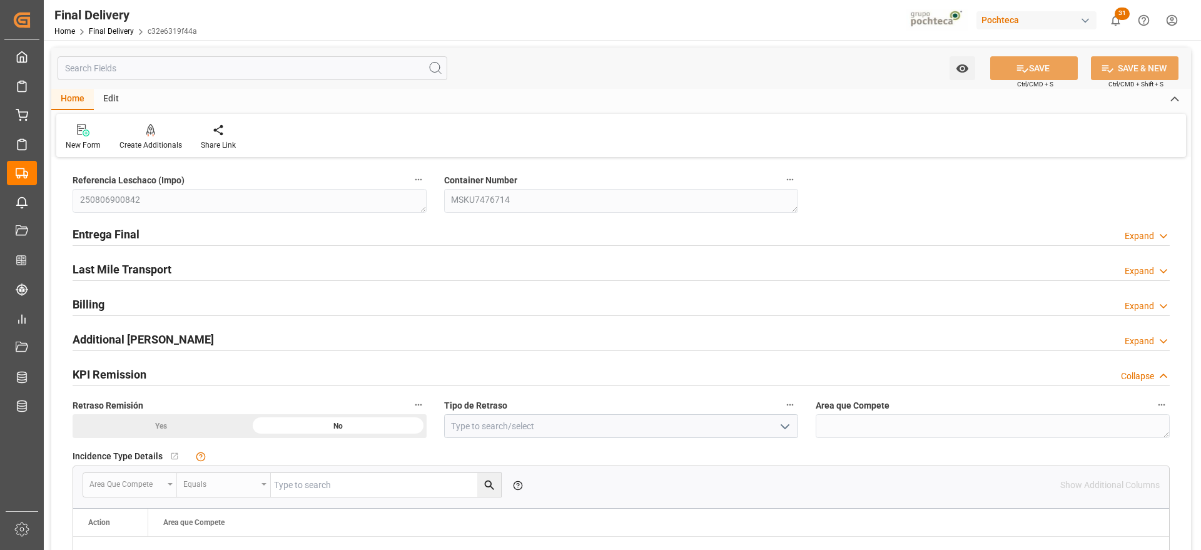
click at [130, 345] on h2 "Additional [PERSON_NAME]" at bounding box center [143, 339] width 141 height 17
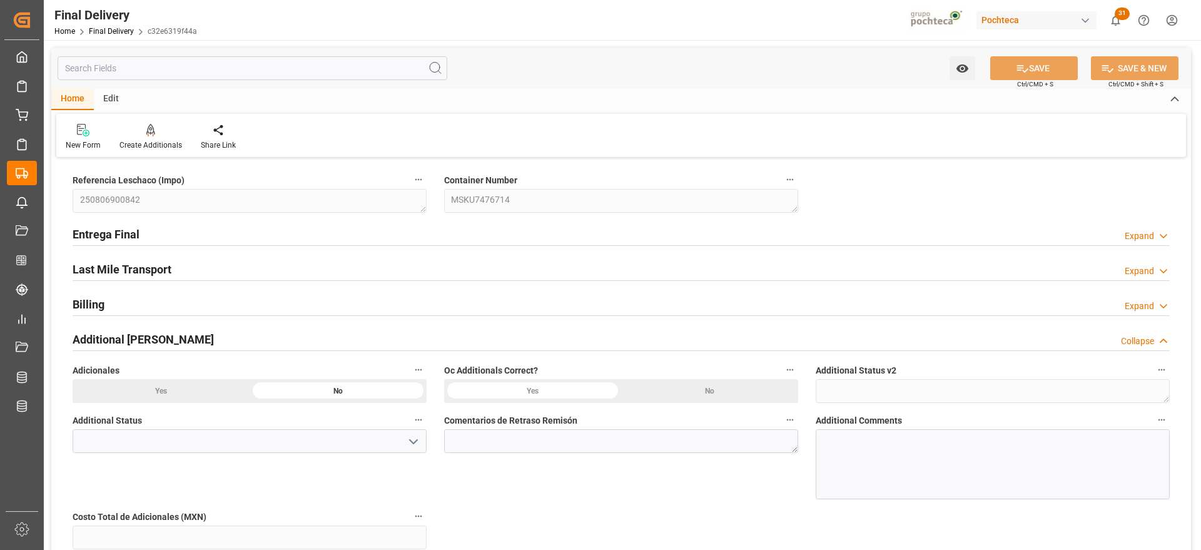
click at [143, 235] on div "Entrega Final Expand" at bounding box center [622, 234] width 1098 height 24
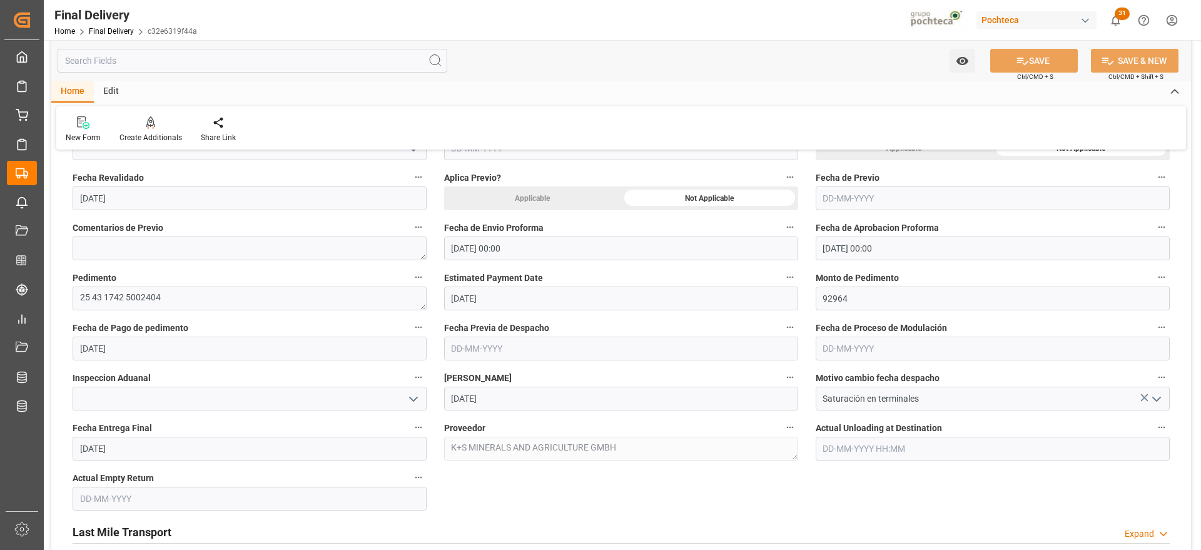
scroll to position [626, 0]
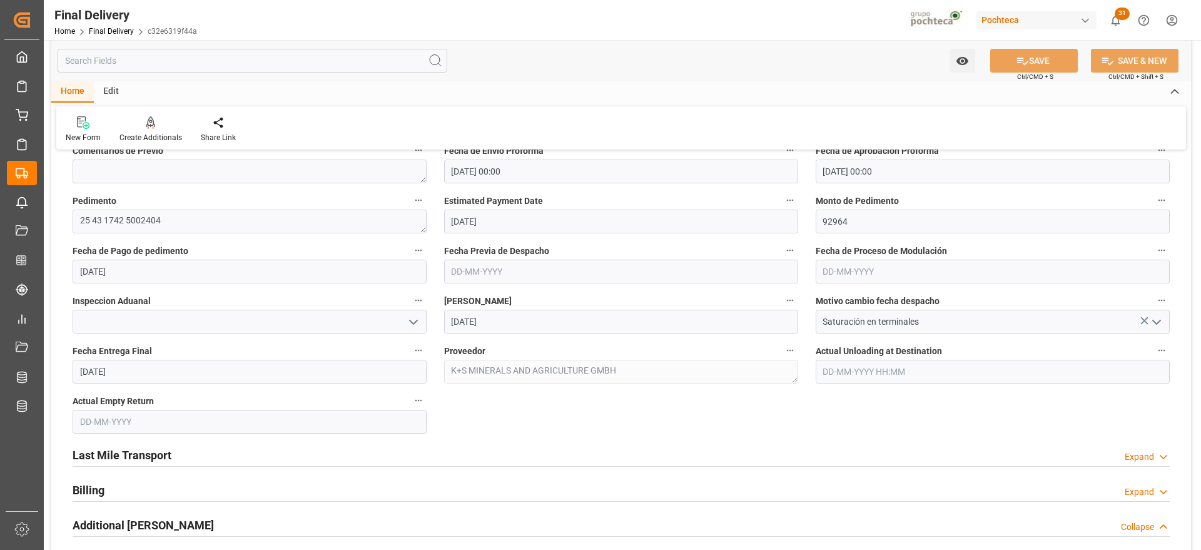
click at [599, 318] on input "[DATE]" at bounding box center [621, 322] width 354 height 24
click at [584, 472] on span "23" at bounding box center [582, 470] width 8 height 9
type input "[DATE]"
click at [989, 313] on input "Saturación en terminales" at bounding box center [993, 322] width 354 height 24
click at [1157, 320] on icon "open menu" at bounding box center [1156, 322] width 15 height 15
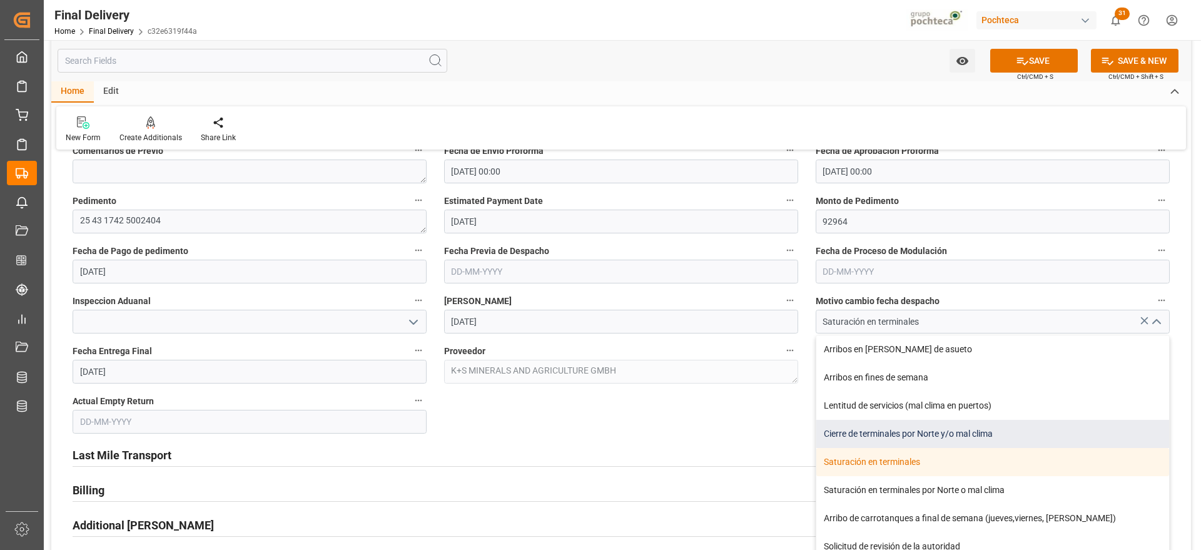
click at [943, 431] on div "Cierre de terminales por Norte y/o mal clima" at bounding box center [993, 434] width 353 height 28
type input "Cierre de terminales por Norte y/o mal clima"
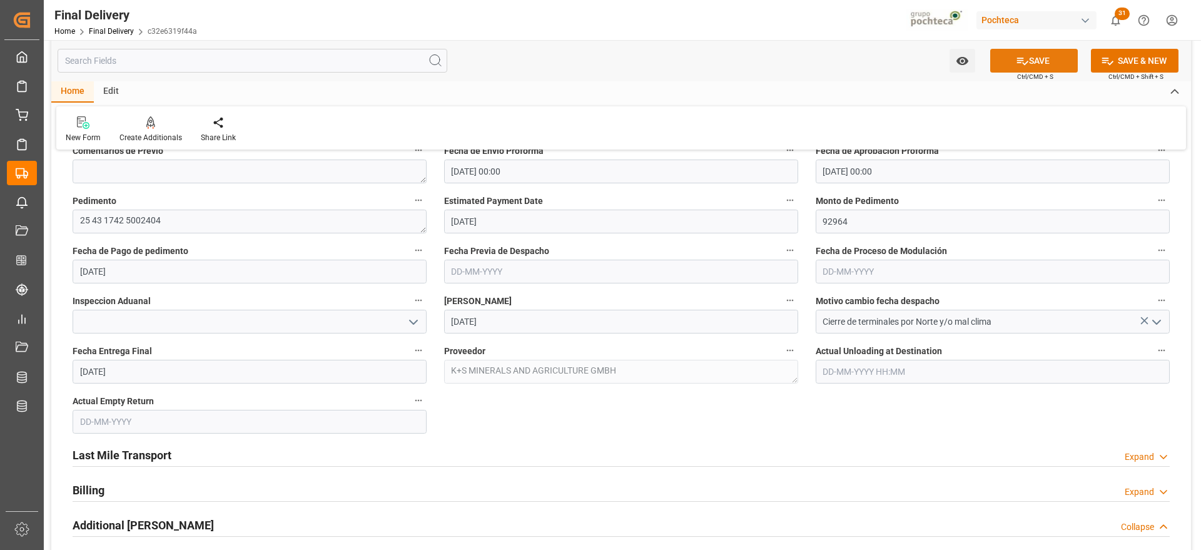
click at [1025, 54] on icon at bounding box center [1022, 60] width 13 height 13
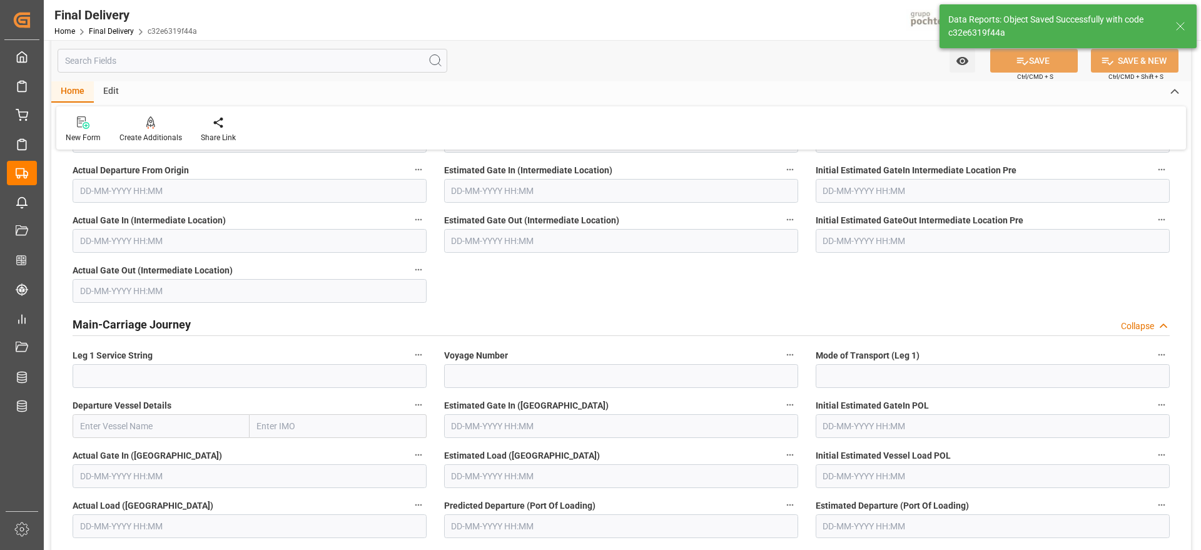
scroll to position [0, 0]
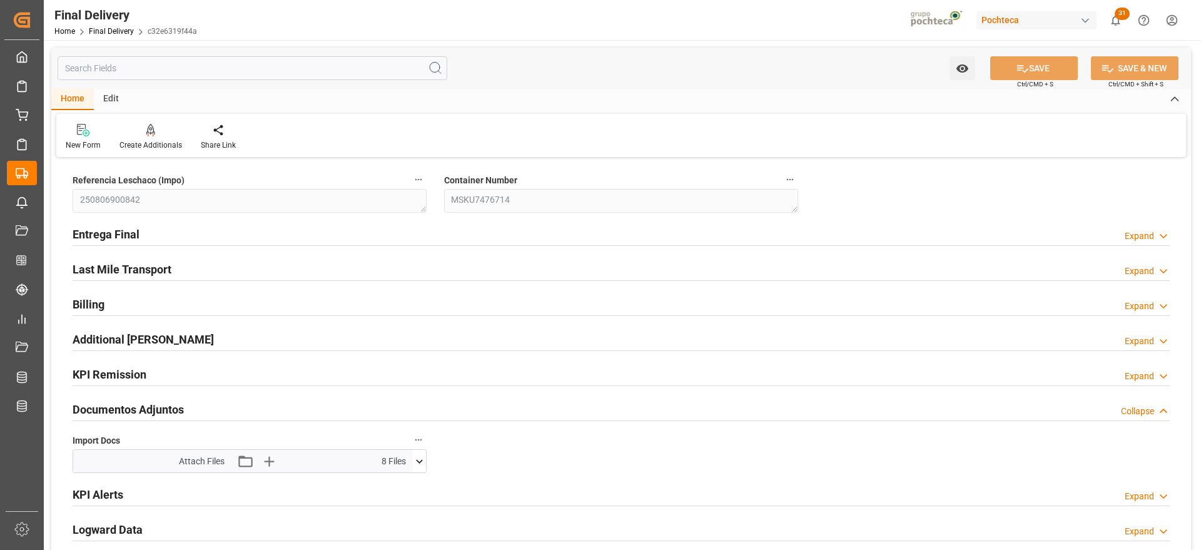
click at [158, 230] on div "Entrega Final Expand" at bounding box center [622, 234] width 1098 height 24
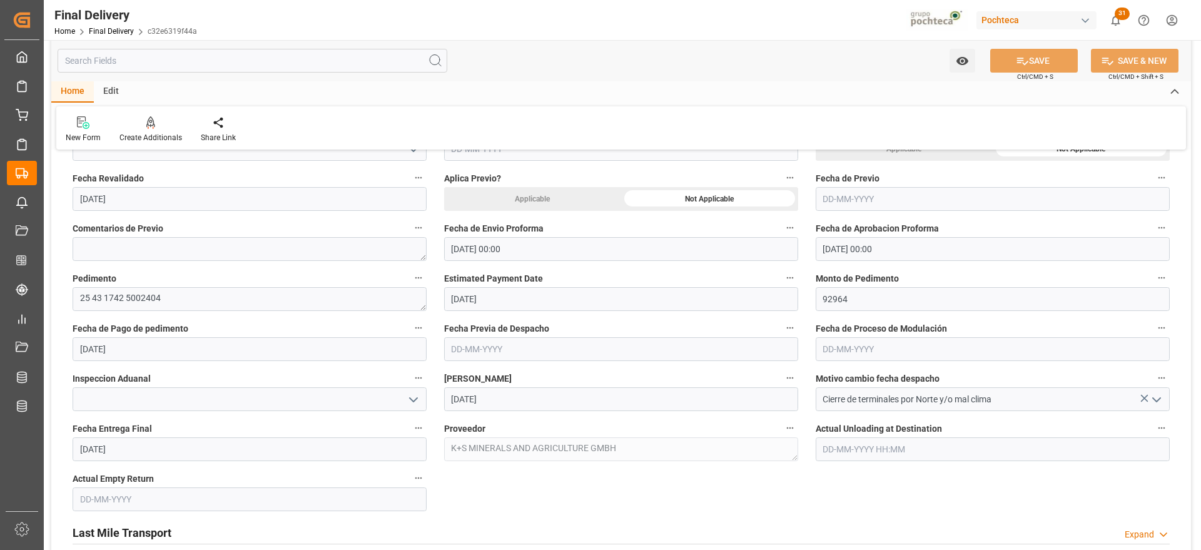
scroll to position [548, 0]
click at [965, 398] on input "Cierre de terminales por Norte y/o mal clima" at bounding box center [993, 400] width 354 height 24
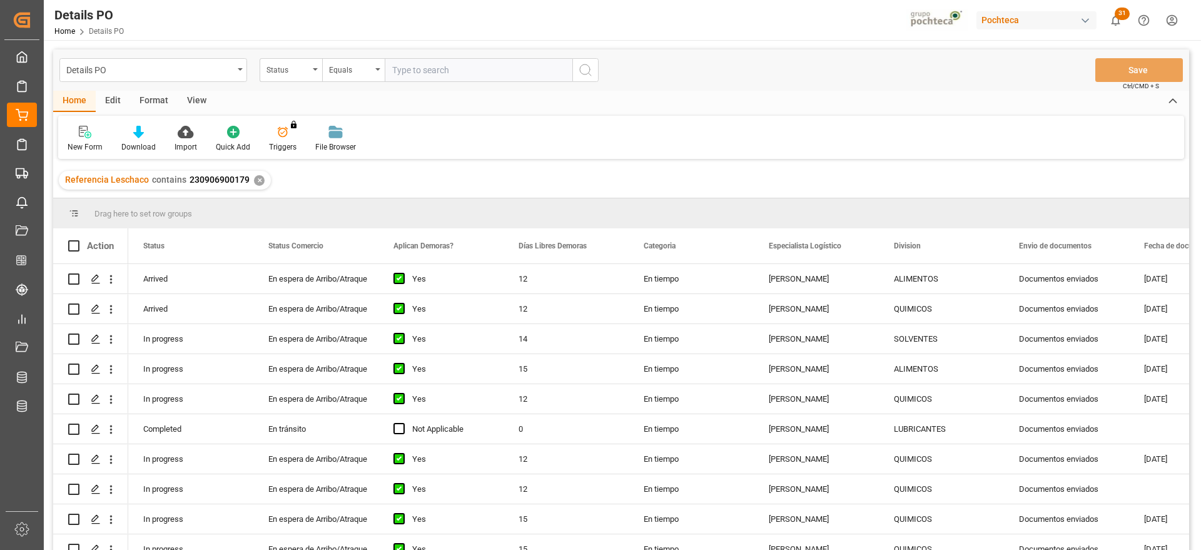
click at [259, 180] on div "✕" at bounding box center [259, 180] width 11 height 11
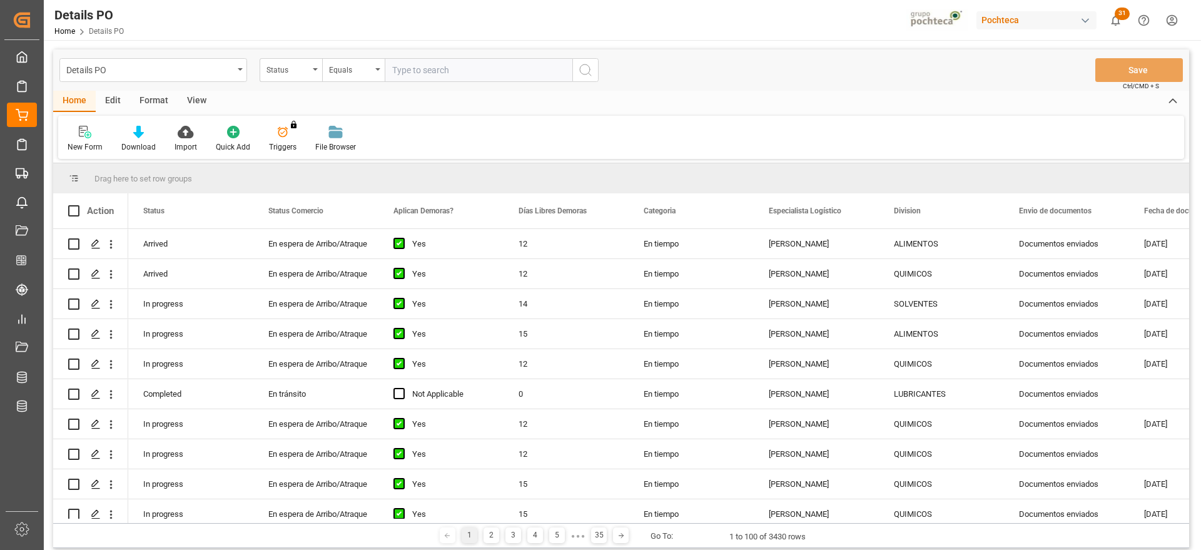
click at [290, 70] on div "Status" at bounding box center [288, 68] width 43 height 14
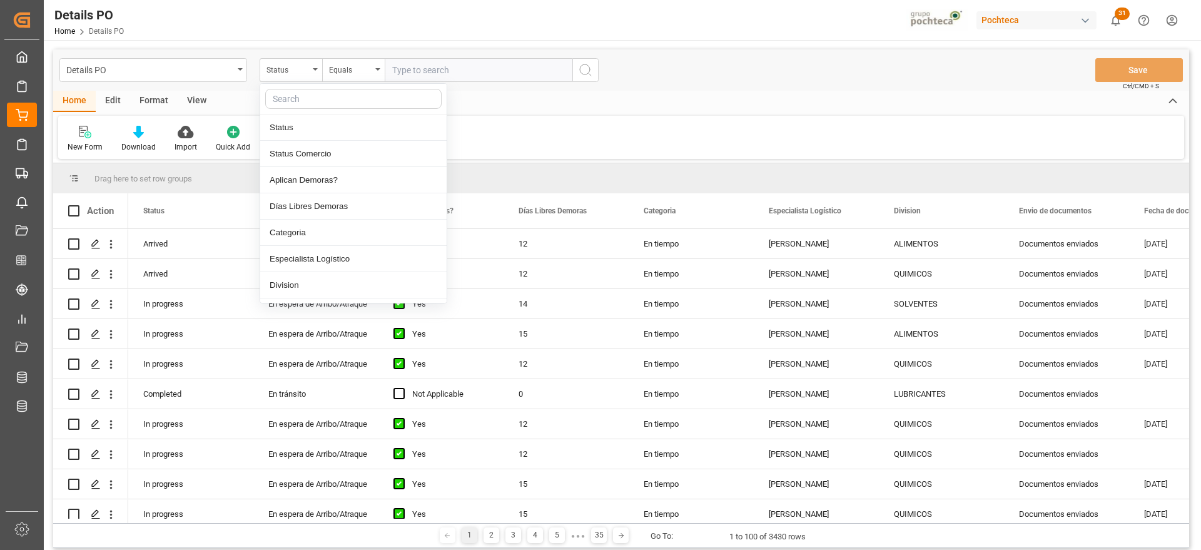
click at [293, 100] on input "text" at bounding box center [353, 99] width 176 height 20
type input "ref"
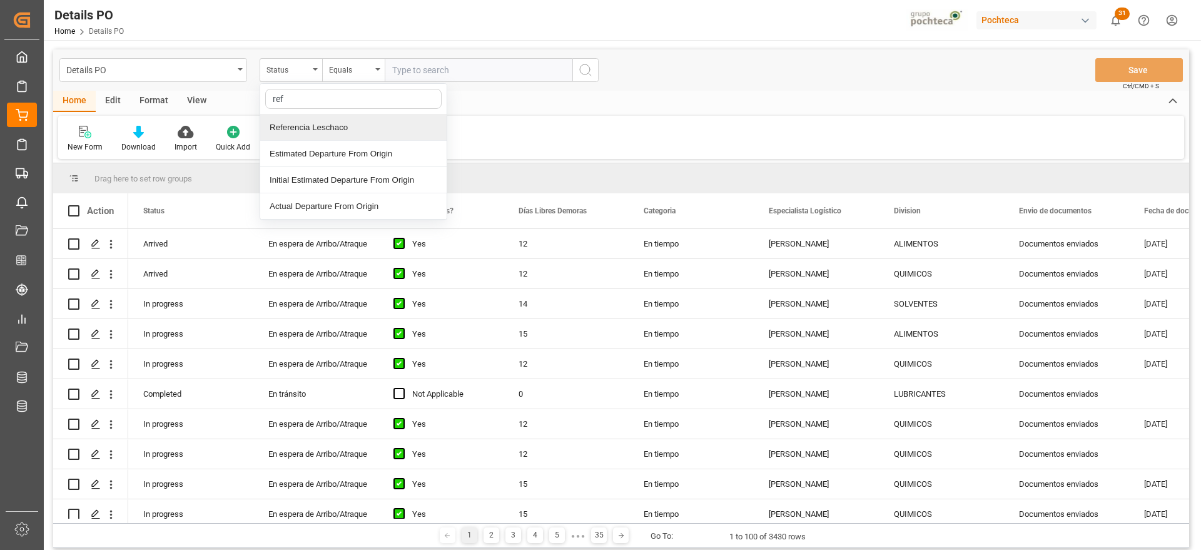
click at [302, 117] on div "Referencia Leschaco" at bounding box center [353, 128] width 186 height 26
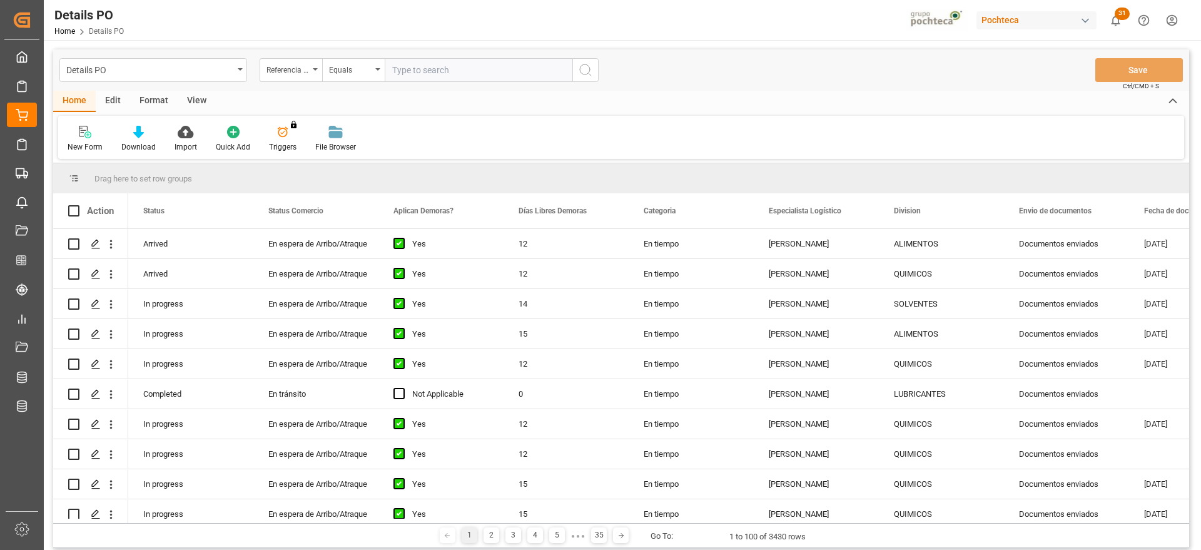
click at [431, 66] on input "text" at bounding box center [479, 70] width 188 height 24
paste input "250806900591"
type input "250806900591"
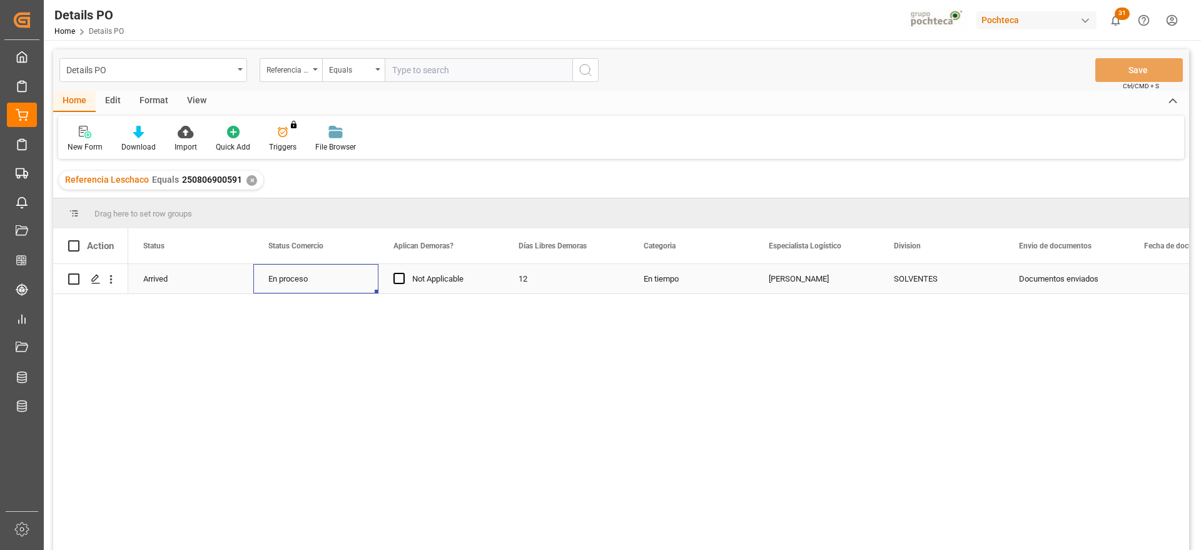
click at [302, 281] on div "En proceso" at bounding box center [315, 279] width 95 height 29
click at [355, 285] on icon "open menu" at bounding box center [355, 286] width 15 height 15
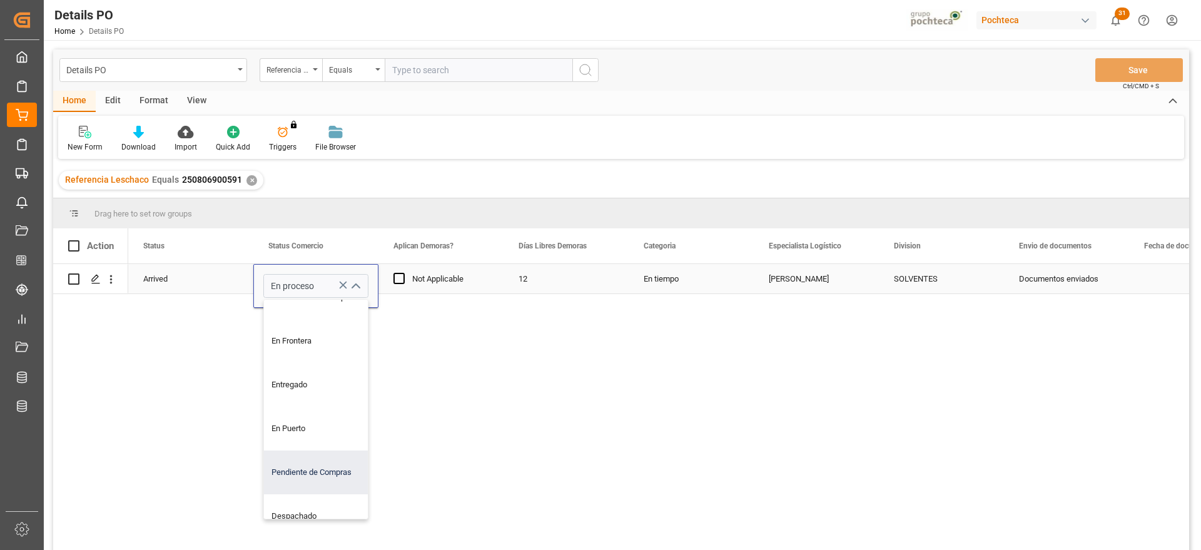
scroll to position [156, 0]
click at [311, 386] on div "Entregado" at bounding box center [323, 384] width 119 height 44
type input "Entregado"
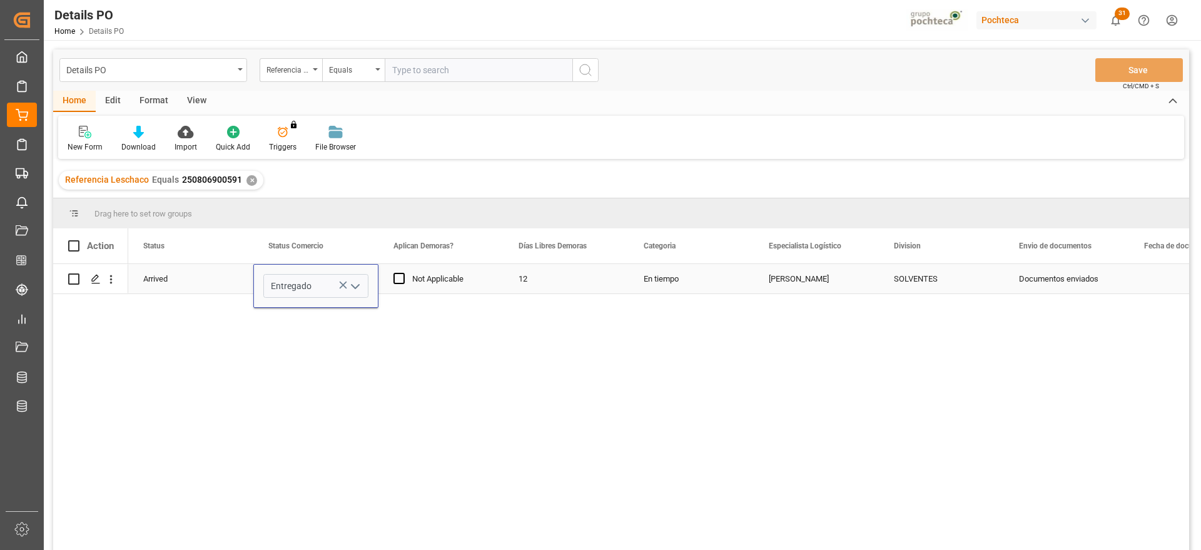
click at [494, 278] on div "Not Applicable" at bounding box center [441, 278] width 125 height 29
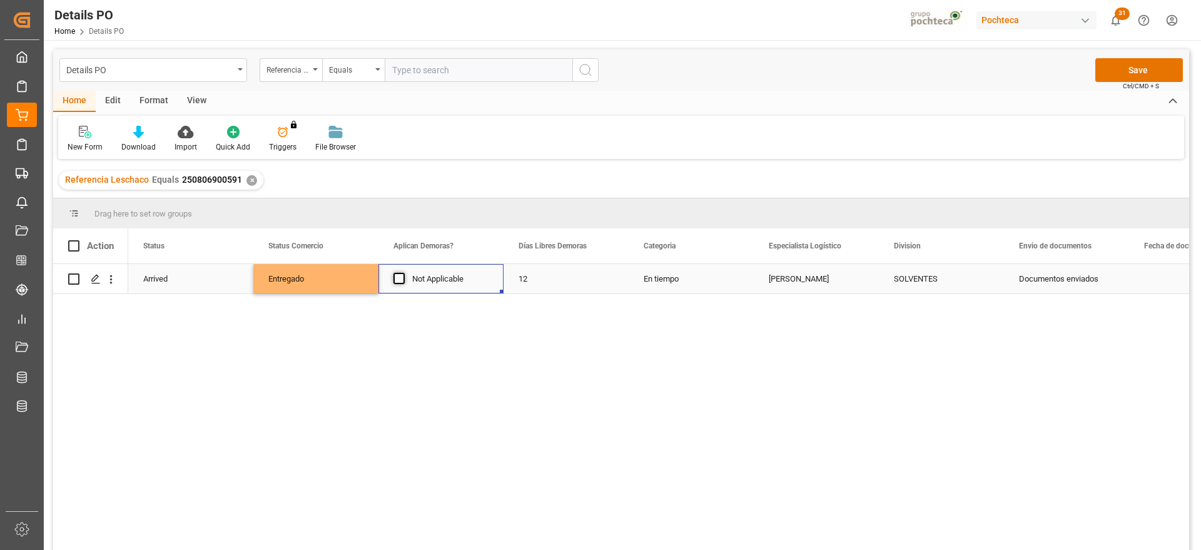
click at [400, 275] on span "Press SPACE to select this row." at bounding box center [399, 278] width 11 height 11
click at [403, 273] on input "Press SPACE to select this row." at bounding box center [403, 273] width 0 height 0
click at [618, 286] on div "12" at bounding box center [566, 278] width 125 height 29
click at [1120, 69] on button "Save" at bounding box center [1140, 70] width 88 height 24
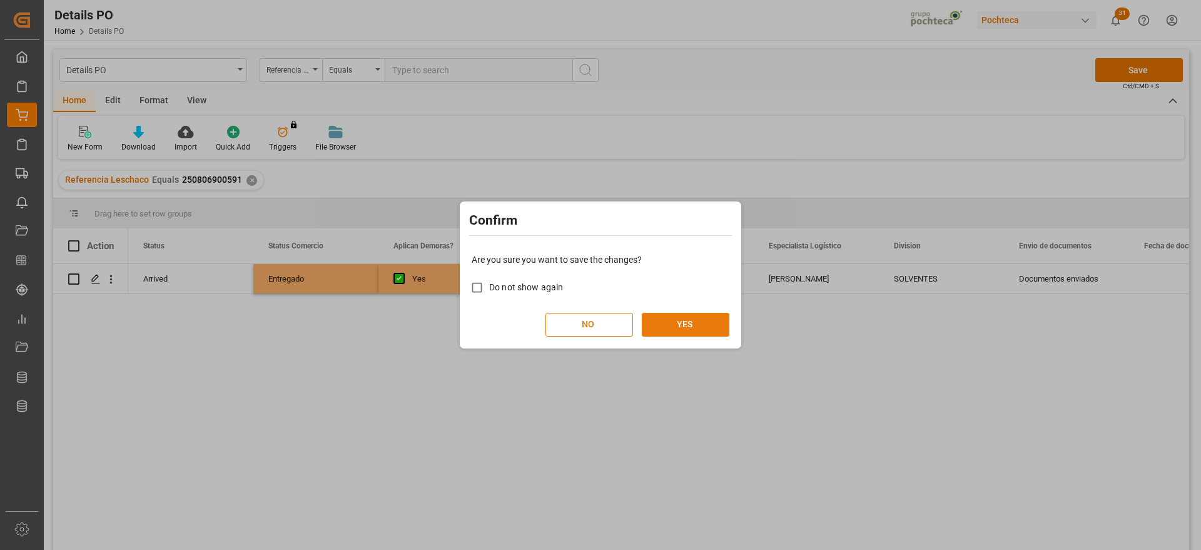
click at [680, 322] on button "YES" at bounding box center [686, 325] width 88 height 24
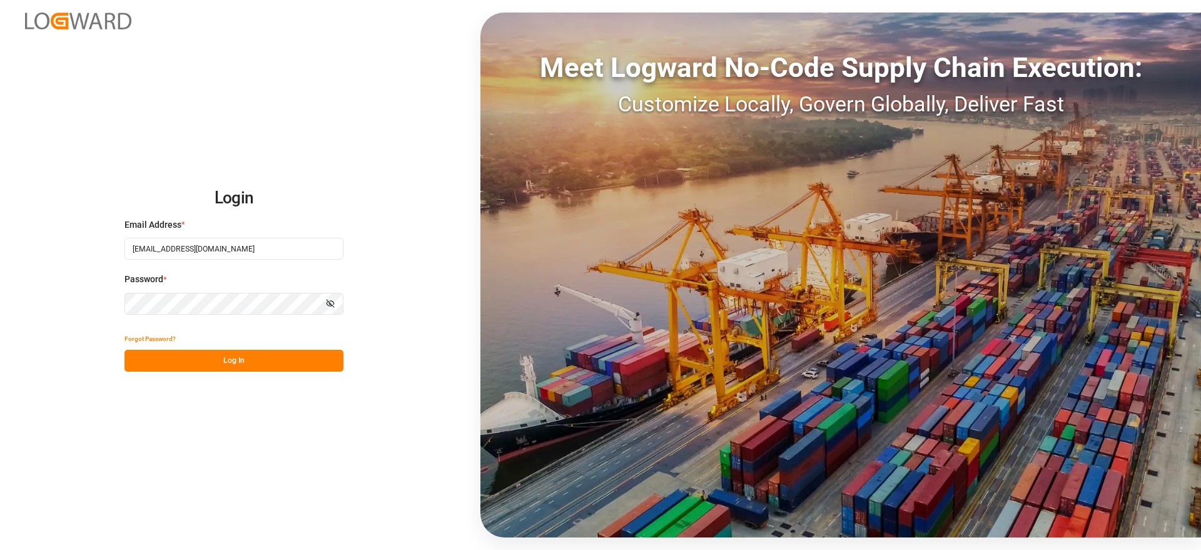
click at [225, 350] on button "Log In" at bounding box center [234, 361] width 219 height 22
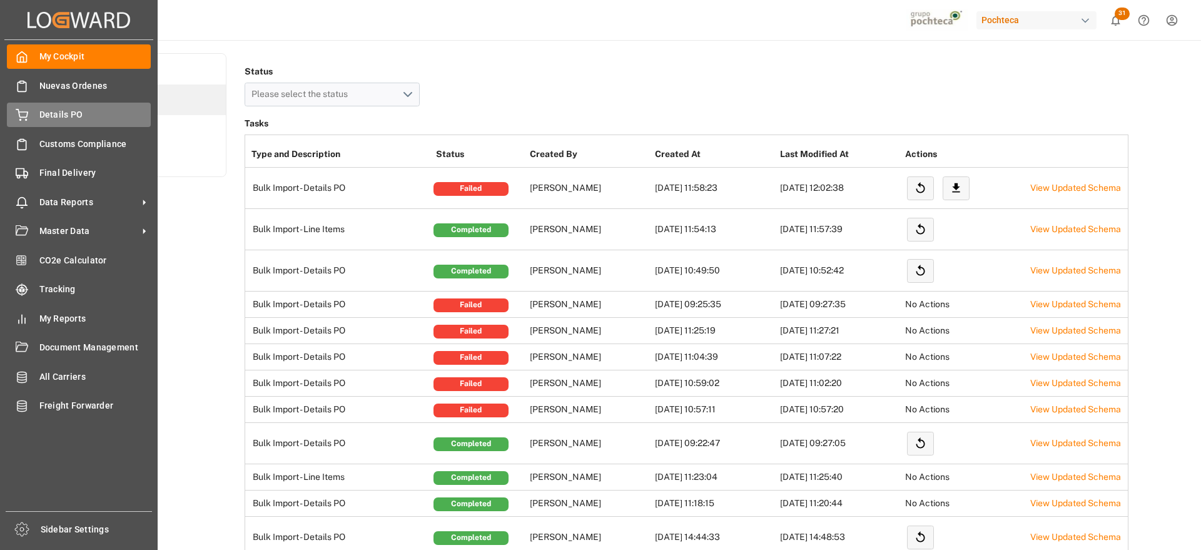
click at [71, 109] on span "Details PO" at bounding box center [95, 114] width 112 height 13
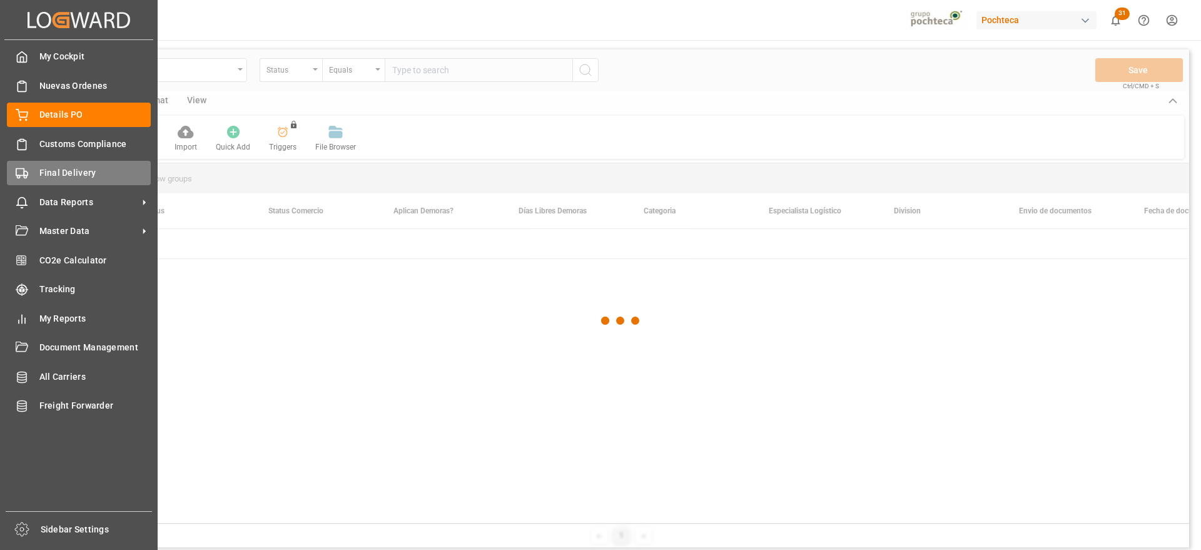
click at [61, 167] on span "Final Delivery" at bounding box center [95, 172] width 112 height 13
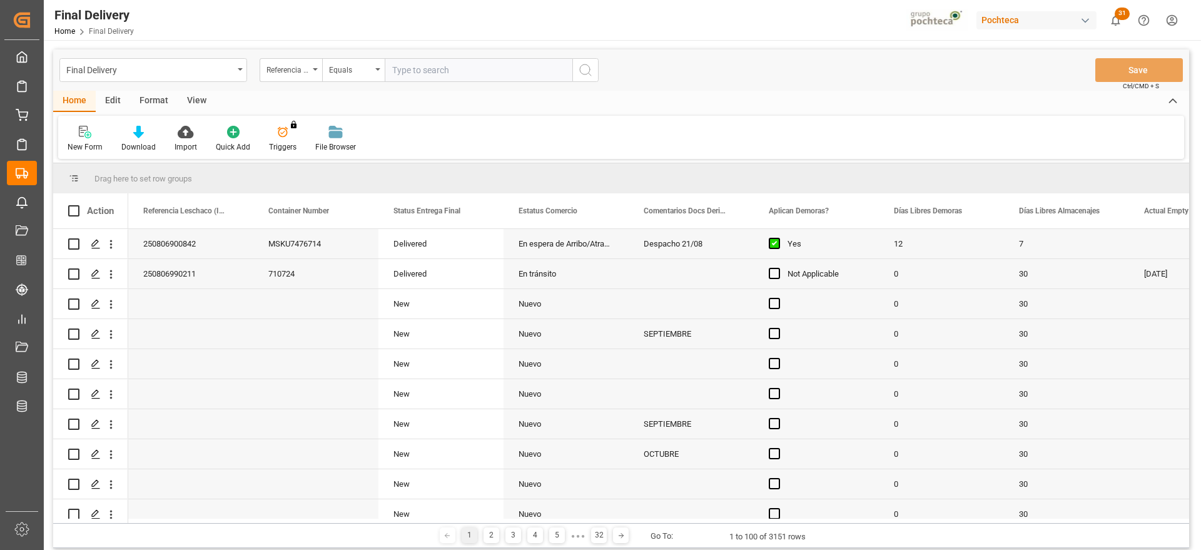
click at [194, 99] on div "View" at bounding box center [197, 101] width 38 height 21
click at [148, 100] on div "Format" at bounding box center [154, 101] width 48 height 21
click at [198, 101] on div "View" at bounding box center [197, 101] width 38 height 21
click at [144, 138] on div "Standard Templates" at bounding box center [141, 139] width 81 height 28
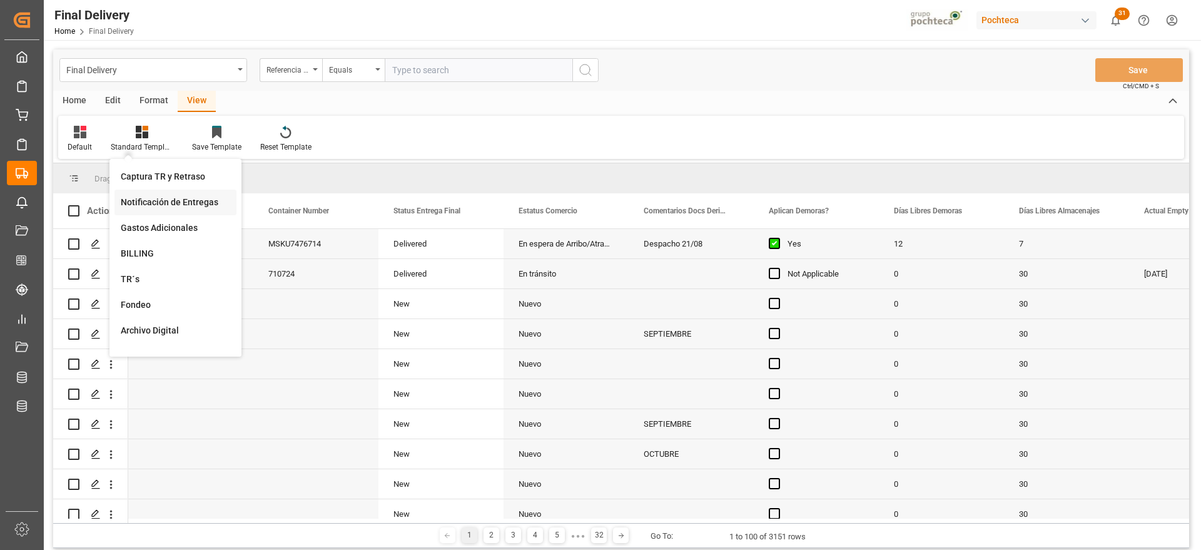
click at [148, 201] on div "Notificación de Entregas" at bounding box center [176, 202] width 110 height 13
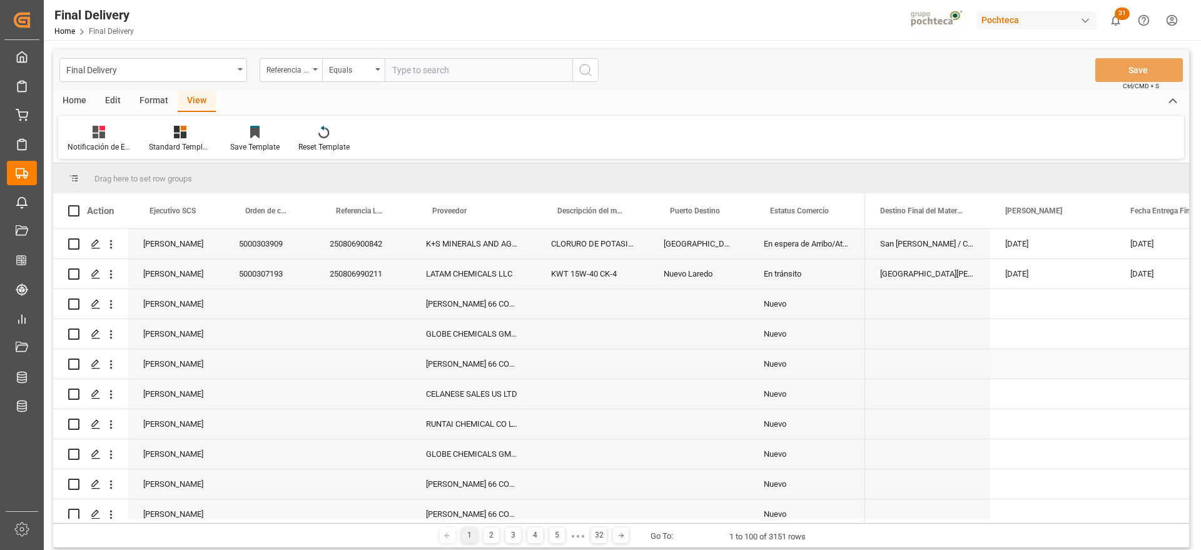
click at [463, 371] on div "[PERSON_NAME] 66 COMPANY" at bounding box center [473, 363] width 125 height 29
click at [1091, 242] on div "[DATE]" at bounding box center [1053, 243] width 125 height 29
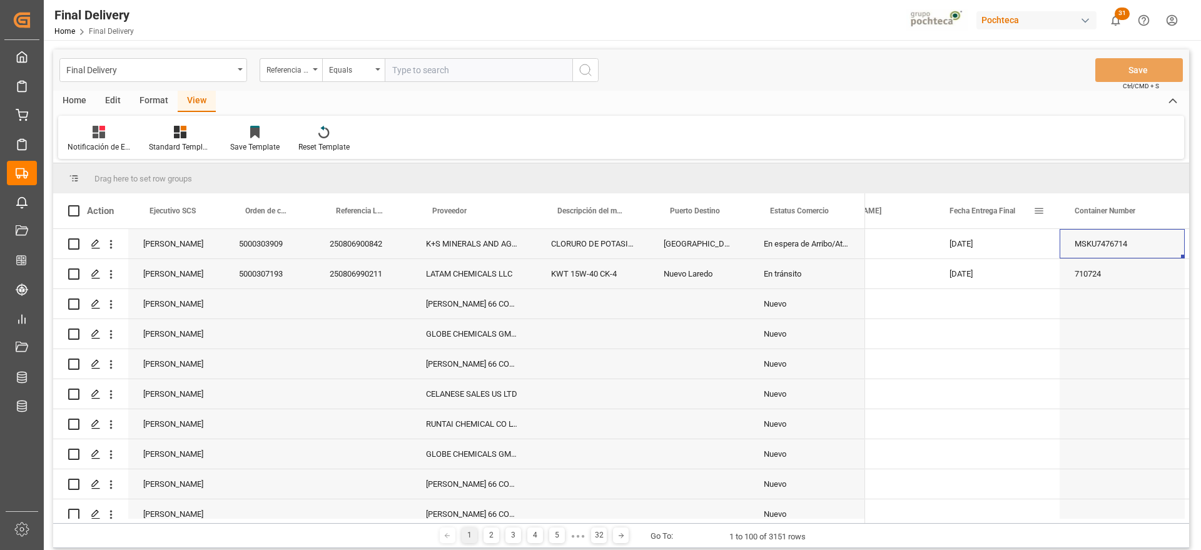
click at [1039, 208] on span at bounding box center [1039, 210] width 11 height 11
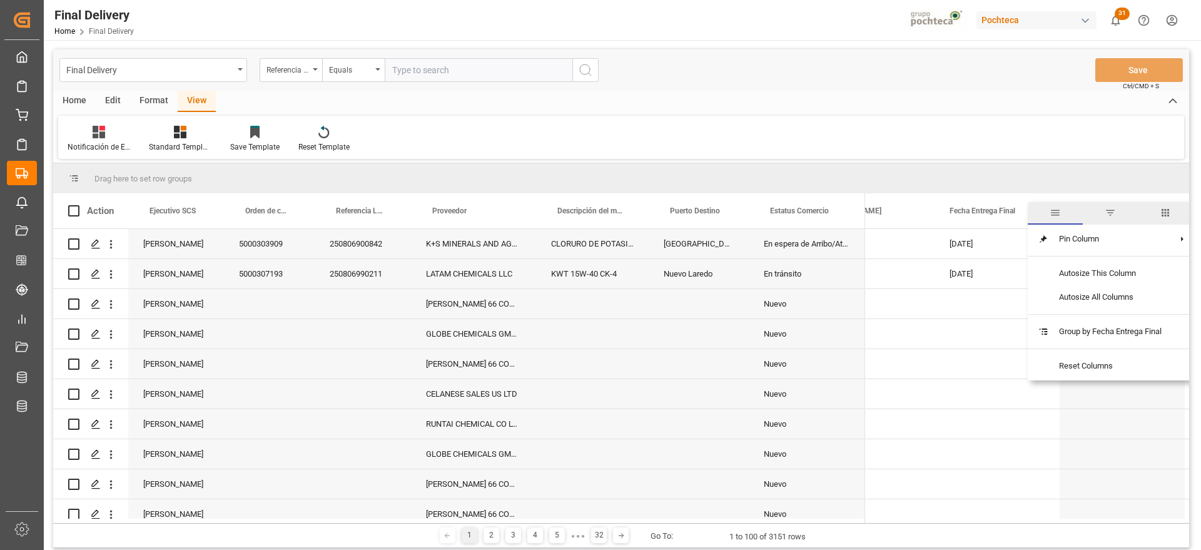
click at [1115, 213] on span "filter" at bounding box center [1110, 212] width 11 height 11
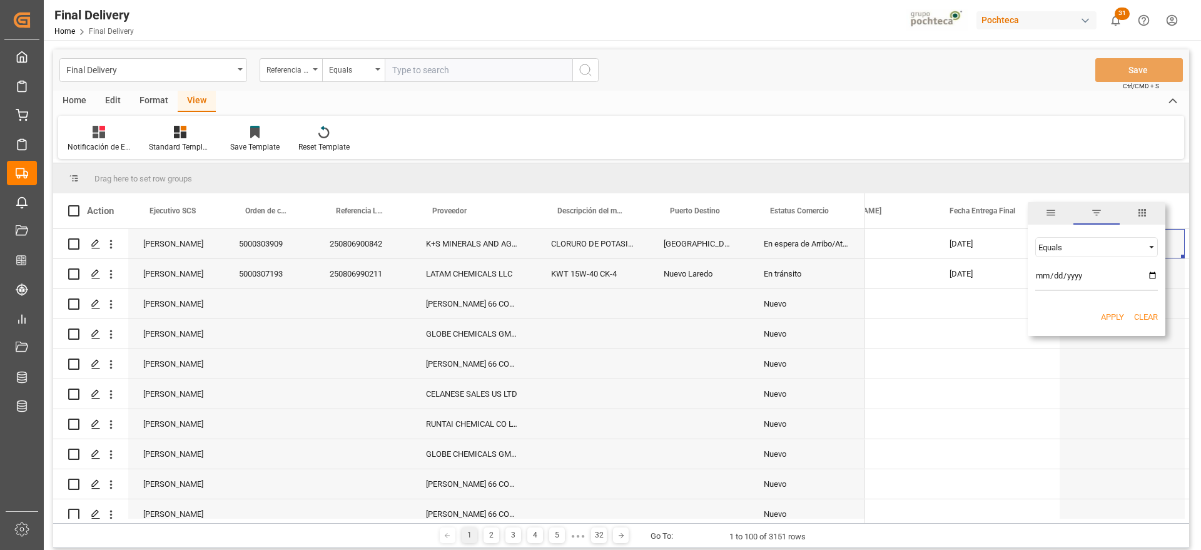
click at [1152, 273] on input "date" at bounding box center [1097, 278] width 123 height 25
type input "2025-08-23"
click at [1108, 315] on button "Apply" at bounding box center [1112, 317] width 23 height 13
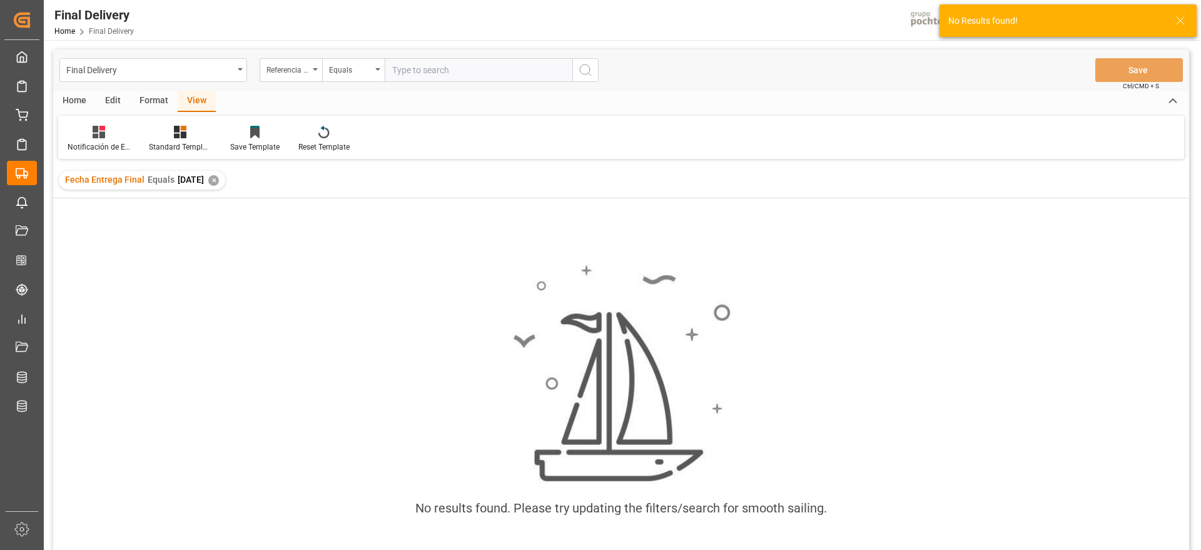
click at [930, 359] on div "No results found. Please try updating the filters/search for smooth sailing." at bounding box center [621, 396] width 1136 height 287
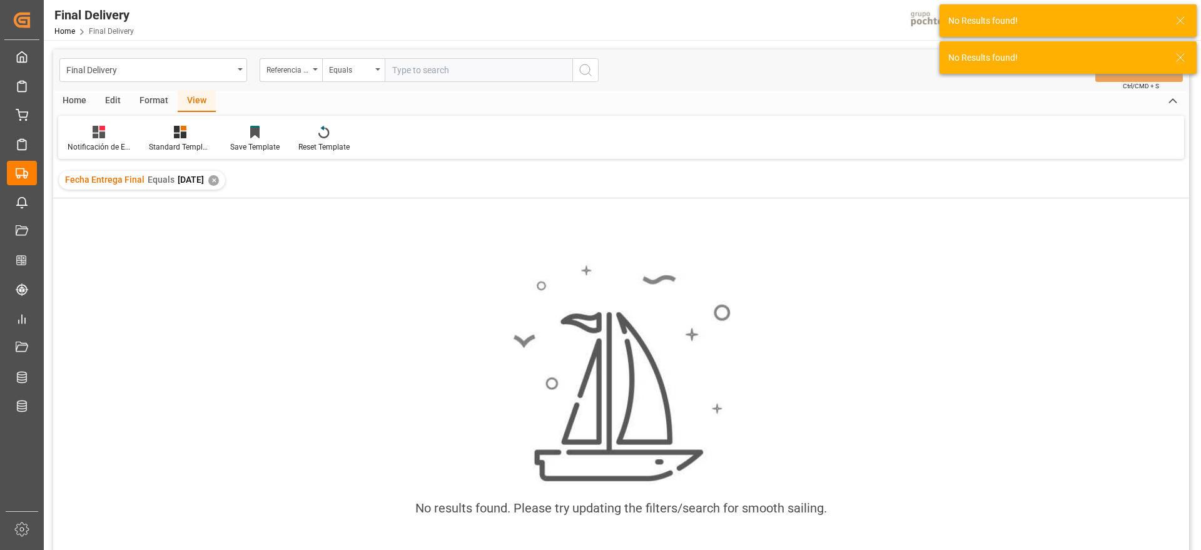
click at [219, 179] on div "✕" at bounding box center [213, 180] width 11 height 11
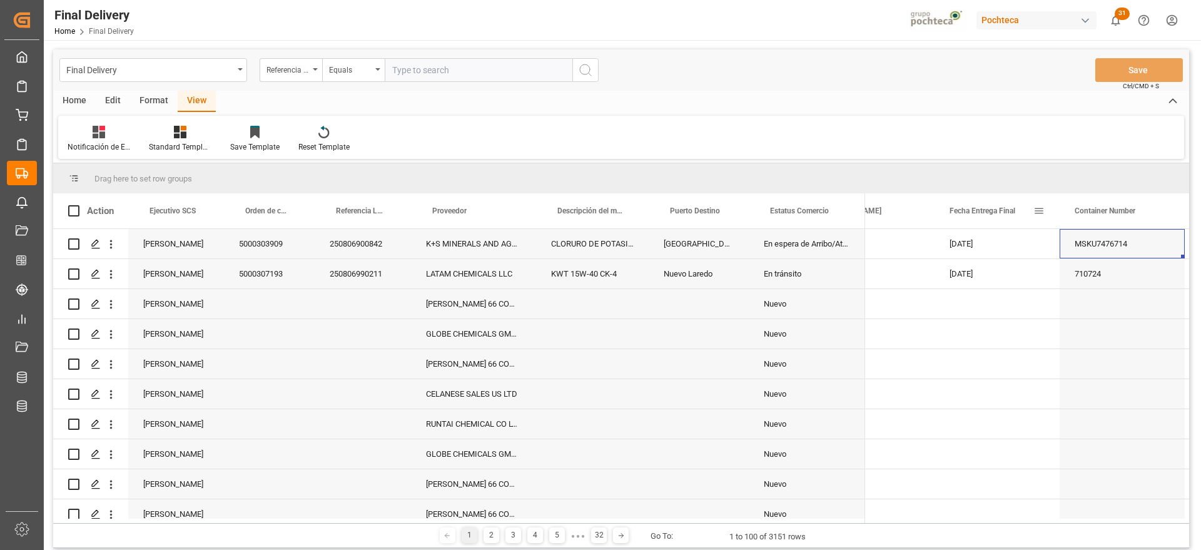
click at [1039, 209] on span at bounding box center [1039, 210] width 11 height 11
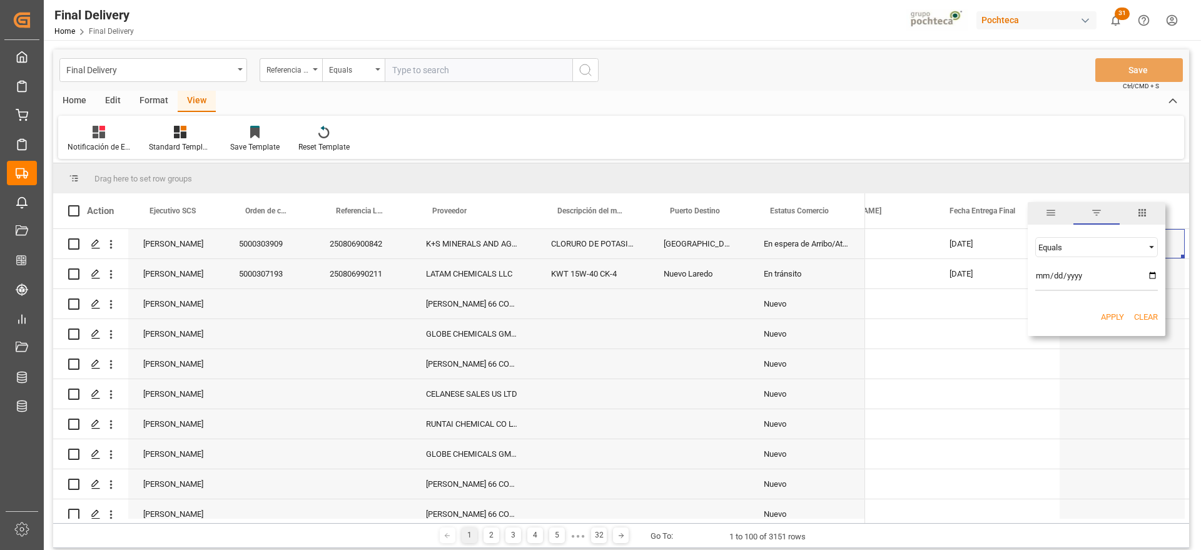
click at [1146, 272] on input "date" at bounding box center [1097, 278] width 123 height 25
click at [1151, 274] on input "date" at bounding box center [1097, 278] width 123 height 25
type input "2025-08-25"
click at [1111, 324] on div "Apply Clear" at bounding box center [1097, 317] width 138 height 33
click at [1110, 317] on button "Apply" at bounding box center [1112, 317] width 23 height 13
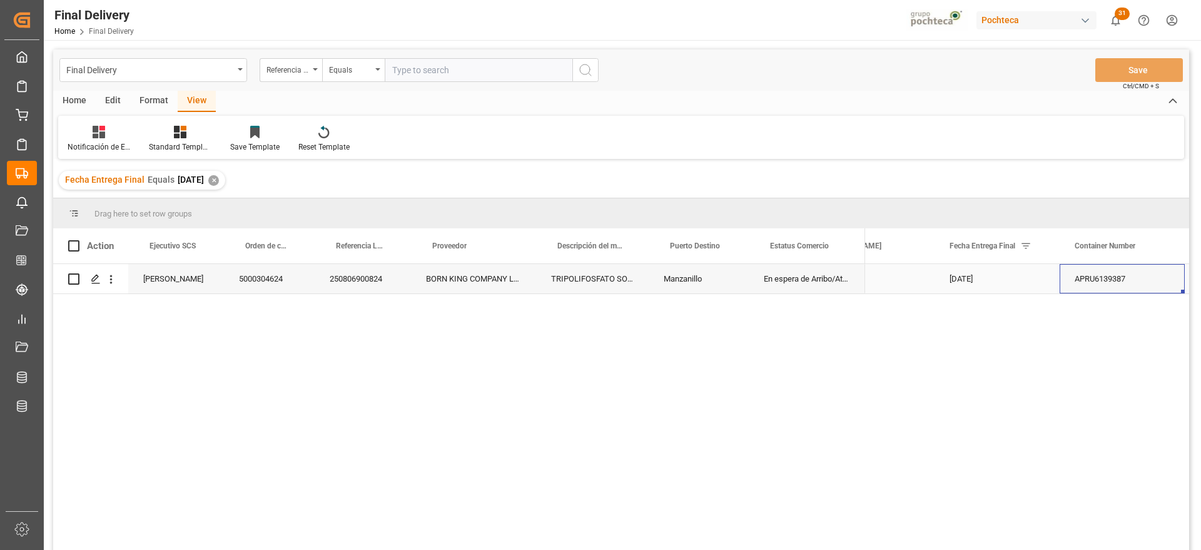
click at [227, 268] on div "5000304624" at bounding box center [269, 278] width 91 height 29
click at [1046, 285] on div "[DATE]" at bounding box center [997, 278] width 125 height 29
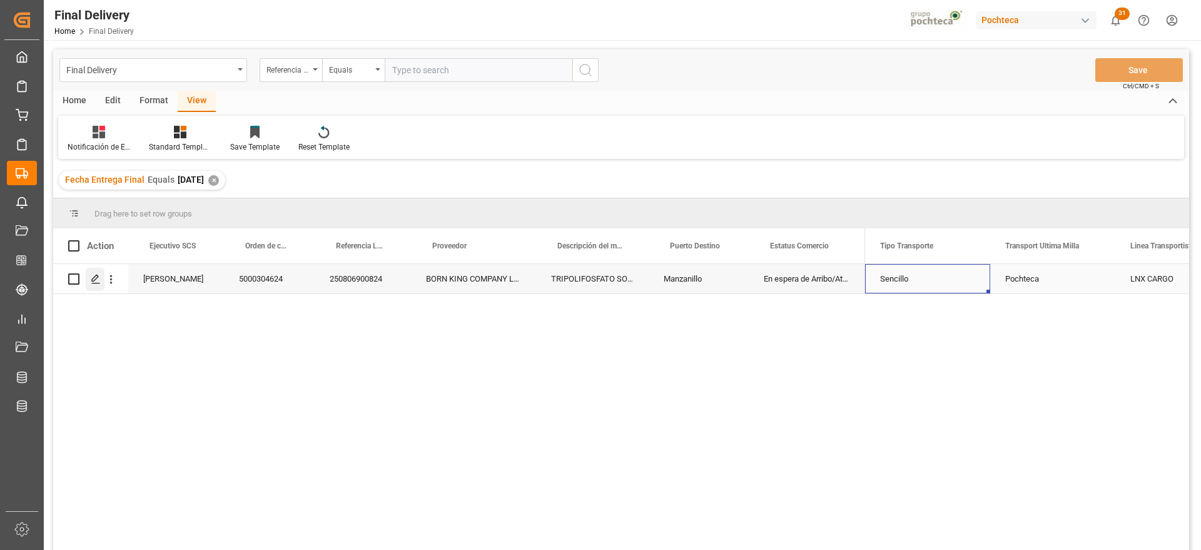
click at [98, 283] on line "Press SPACE to select this row." at bounding box center [96, 283] width 8 height 0
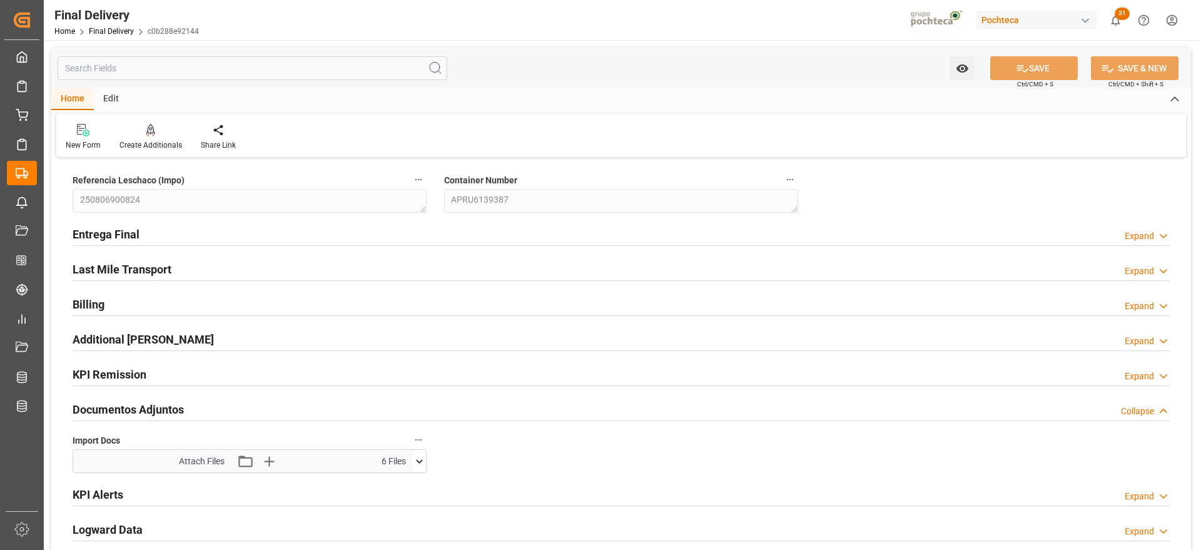
click at [423, 462] on icon at bounding box center [419, 461] width 13 height 13
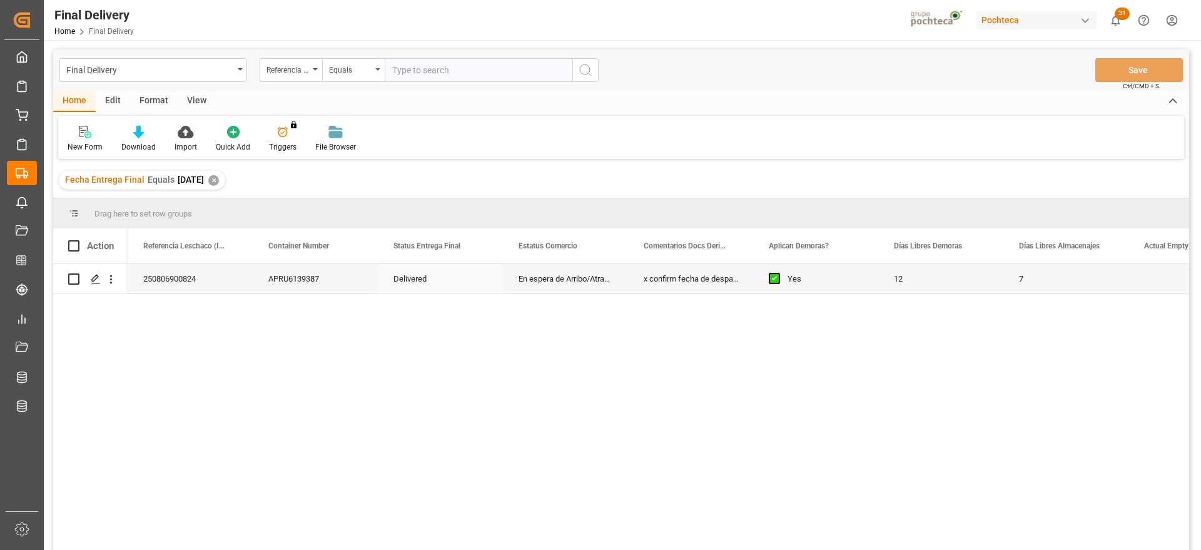
click at [175, 280] on div "250806900824" at bounding box center [190, 278] width 125 height 29
click at [526, 286] on div "En espera de Arribo/Atraque" at bounding box center [566, 278] width 125 height 29
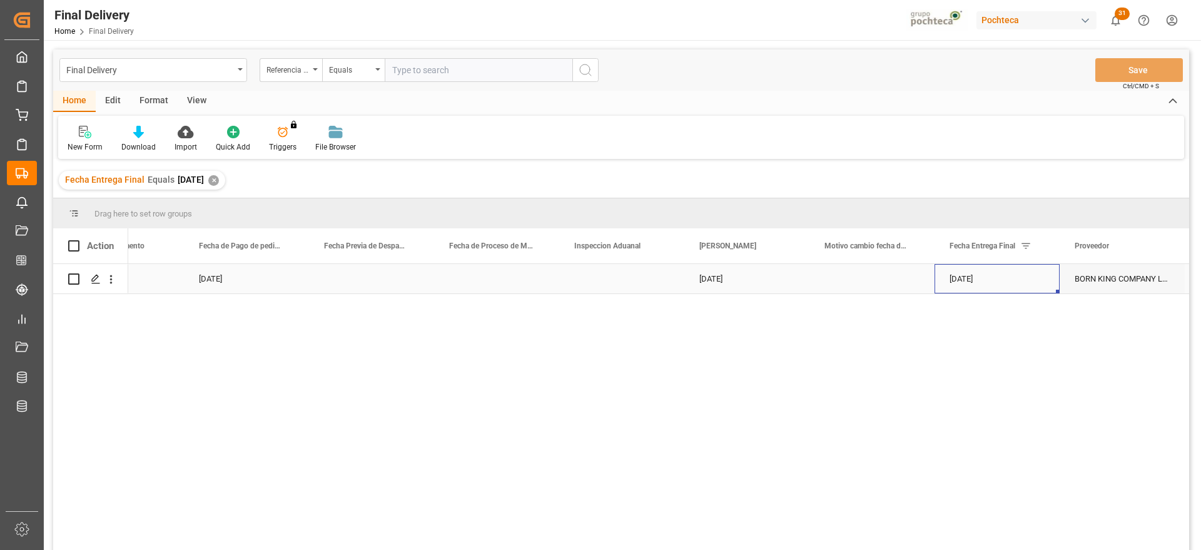
click at [957, 291] on div "[DATE]" at bounding box center [997, 278] width 125 height 29
click at [219, 176] on div "✕" at bounding box center [213, 180] width 11 height 11
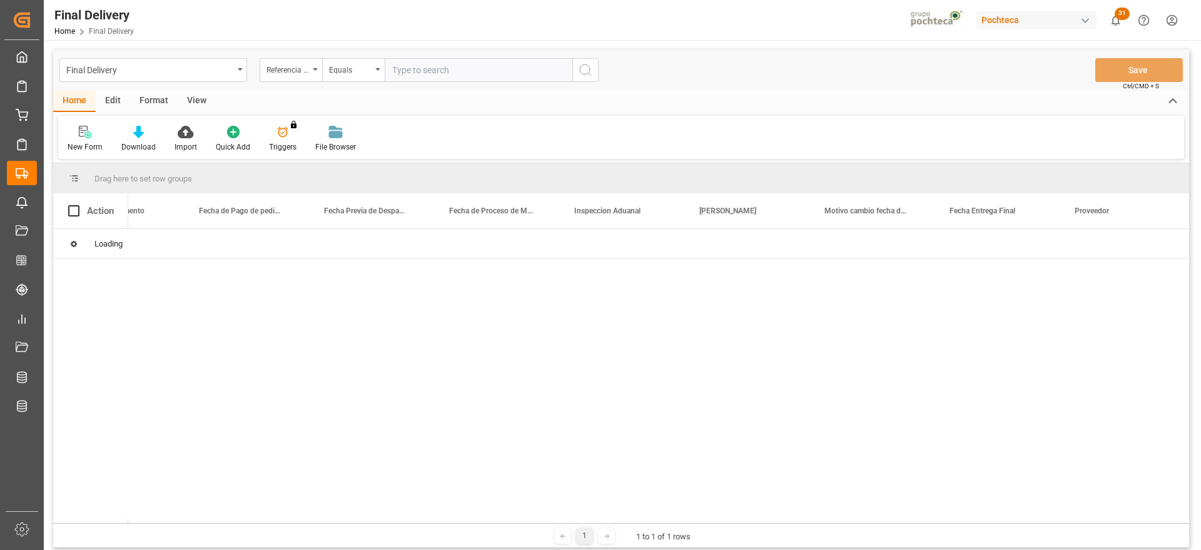
click at [437, 67] on input "text" at bounding box center [479, 70] width 188 height 24
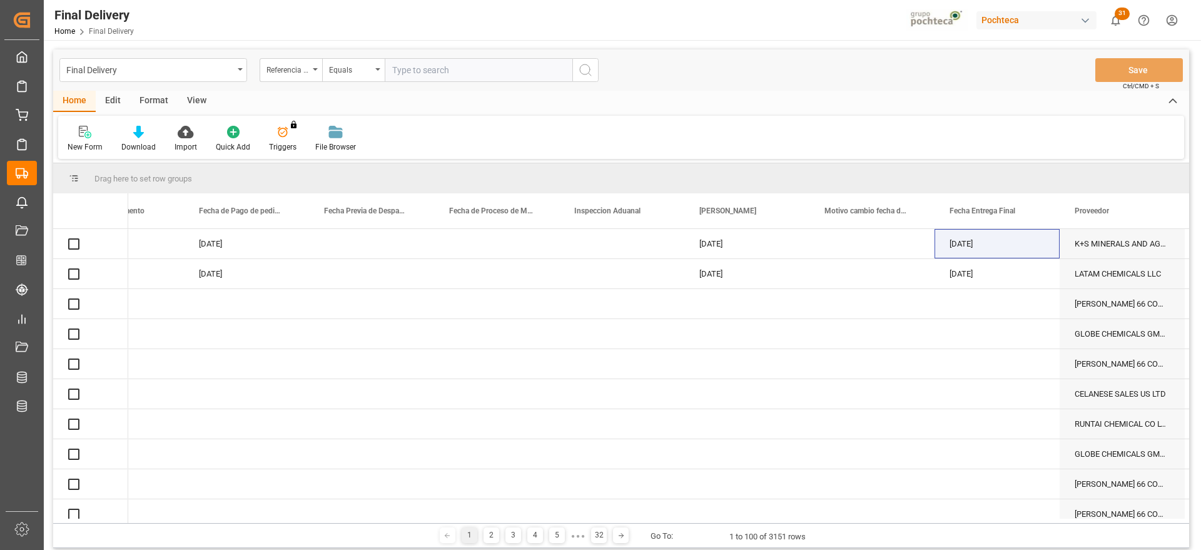
paste input "250806900035"
type input "250806900035"
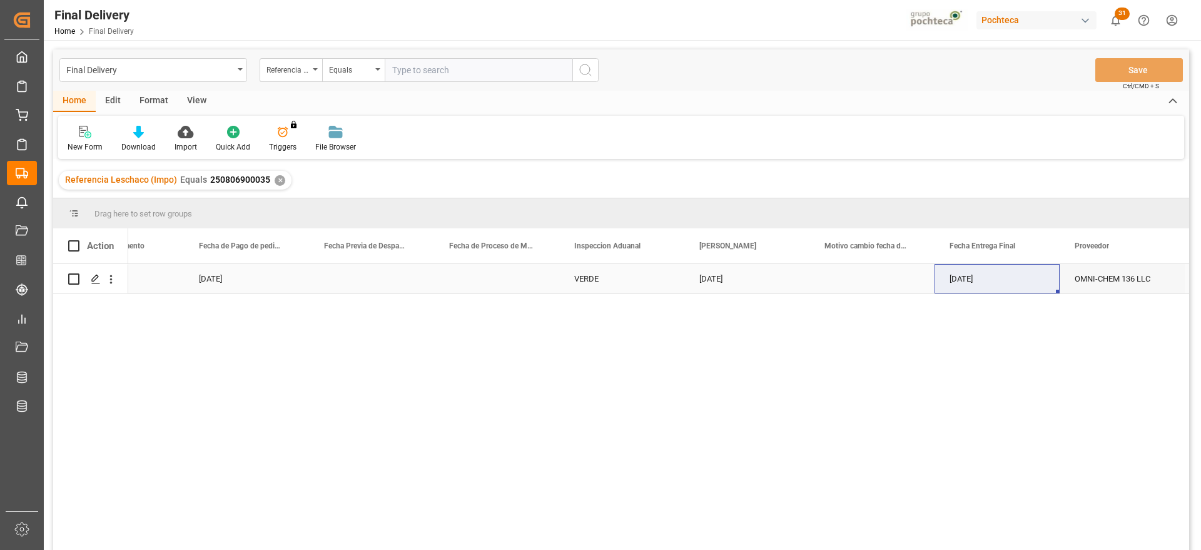
click at [595, 284] on div "VERDE" at bounding box center [621, 279] width 95 height 29
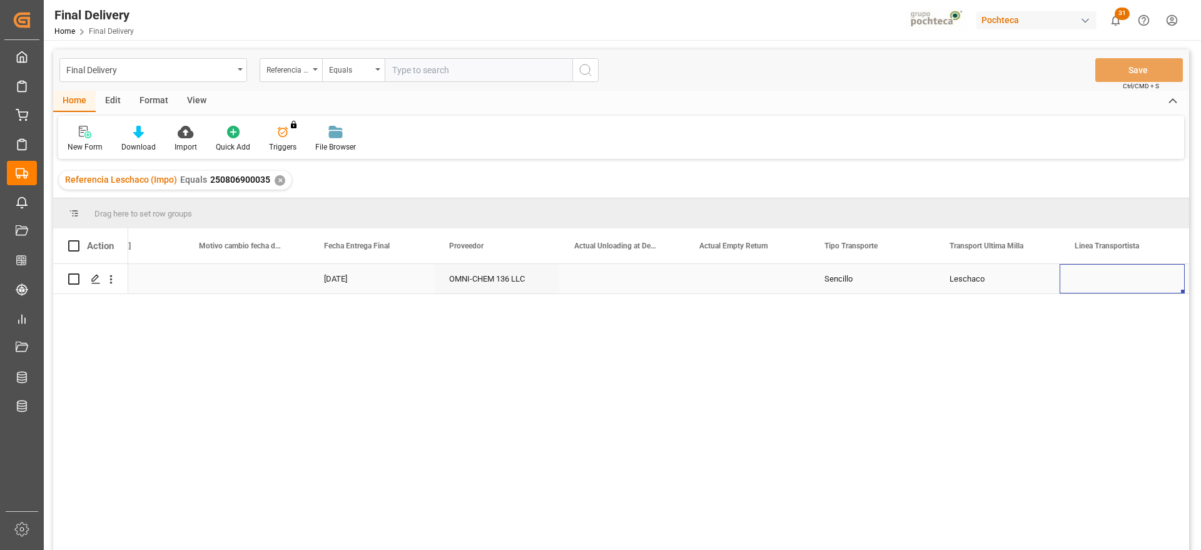
scroll to position [0, 3699]
click at [740, 285] on div "Press SPACE to select this row." at bounding box center [747, 278] width 125 height 29
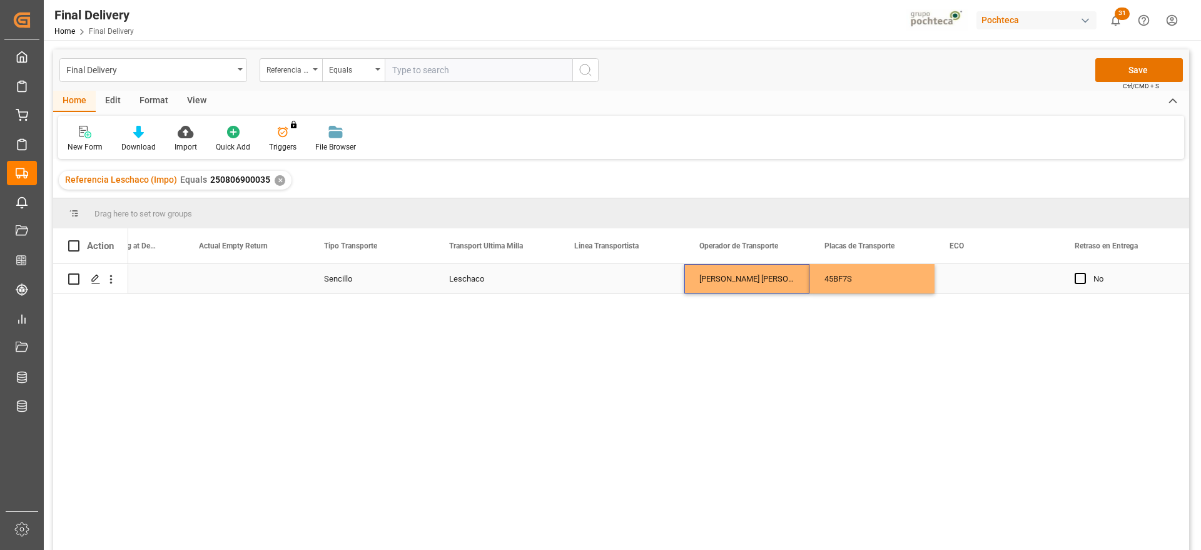
click at [970, 279] on div "Press SPACE to select this row." at bounding box center [997, 278] width 125 height 29
click at [613, 294] on div "OMNI-CHEM 136 LLC Sencillo Leschaco JESUS SALVADOR PEREZ ARENAS 45BF7S 40035 No…" at bounding box center [658, 411] width 1061 height 294
click at [616, 274] on div "Press SPACE to select this row." at bounding box center [621, 278] width 125 height 29
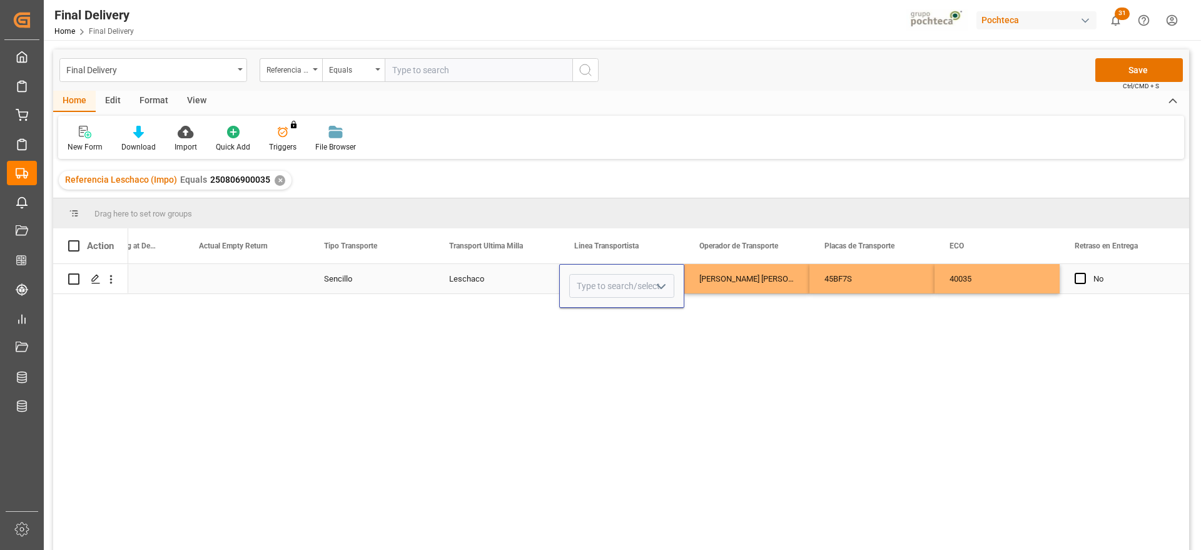
click at [613, 285] on input "Press SPACE to select this row." at bounding box center [621, 286] width 105 height 24
click at [623, 355] on div "TLH" at bounding box center [622, 366] width 104 height 44
type input "TLH"
click at [959, 272] on div "40035" at bounding box center [997, 278] width 125 height 29
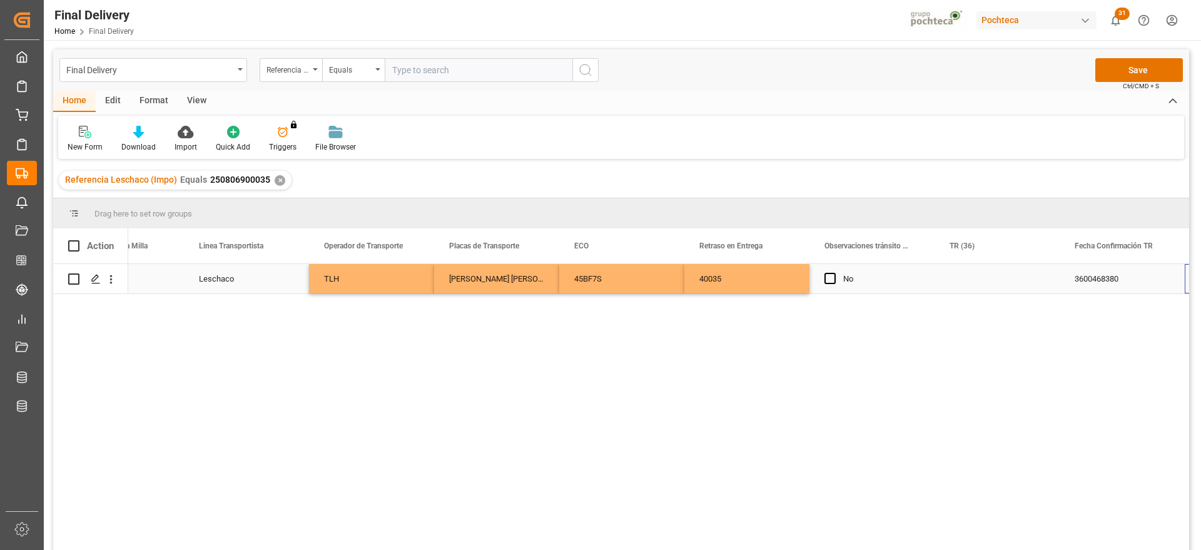
scroll to position [0, 4450]
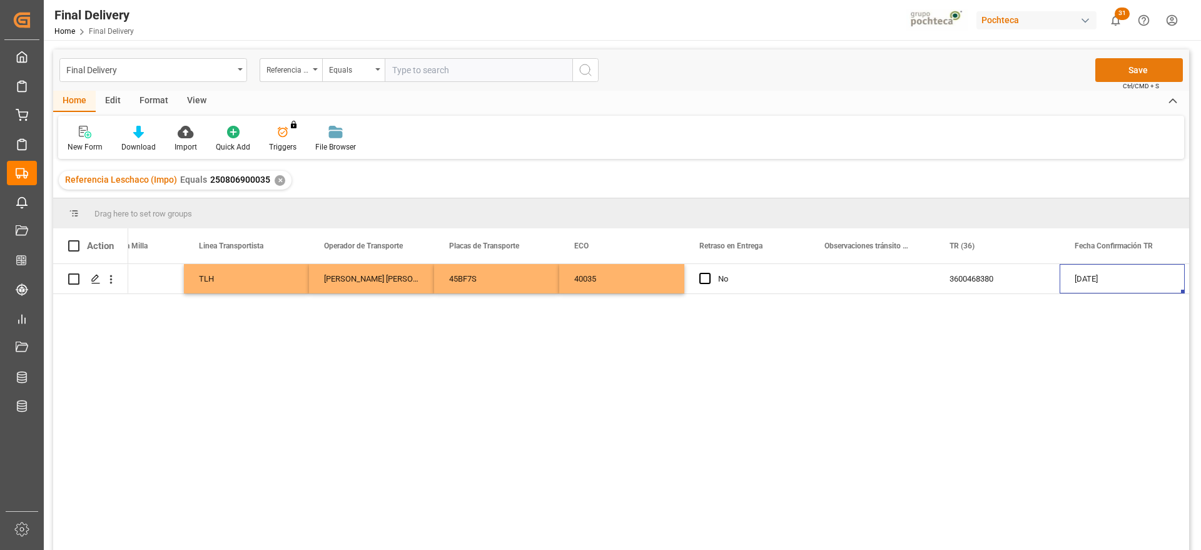
click at [1136, 73] on button "Save" at bounding box center [1140, 70] width 88 height 24
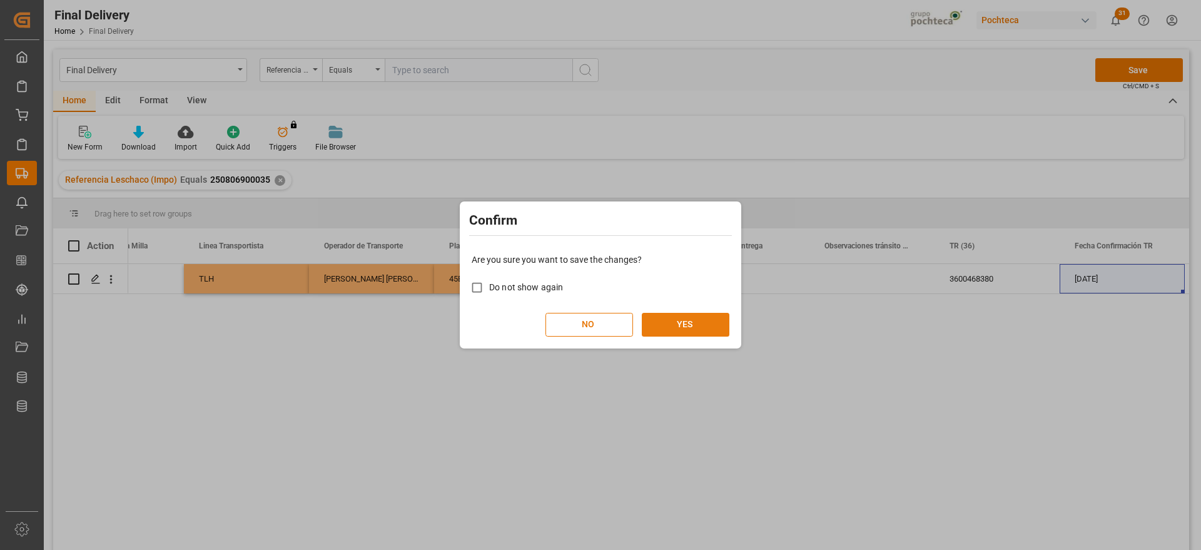
click at [686, 326] on button "YES" at bounding box center [686, 325] width 88 height 24
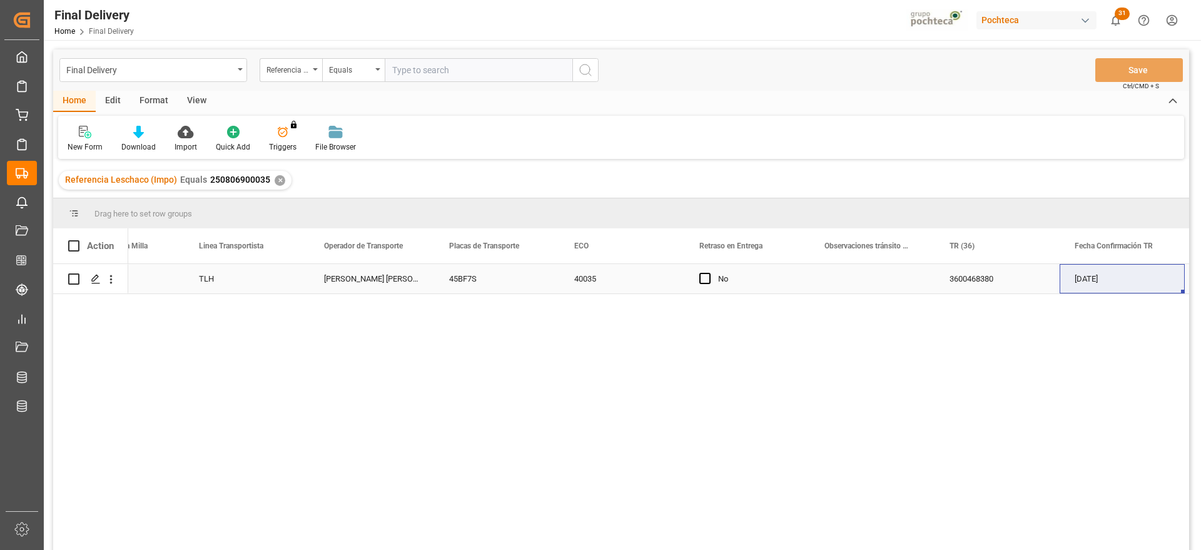
click at [420, 278] on div "JESUS SALVADOR PEREZ ARENAS" at bounding box center [371, 278] width 125 height 29
click at [277, 180] on div "✕" at bounding box center [280, 180] width 11 height 11
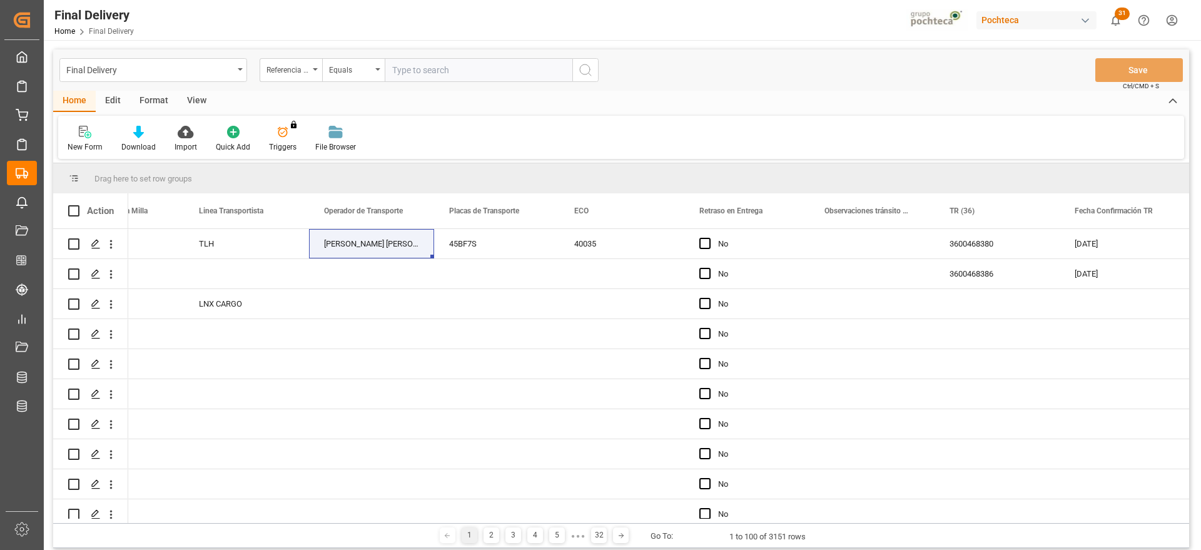
click at [425, 72] on input "text" at bounding box center [479, 70] width 188 height 24
paste input "250806900824"
type input "250806900824"
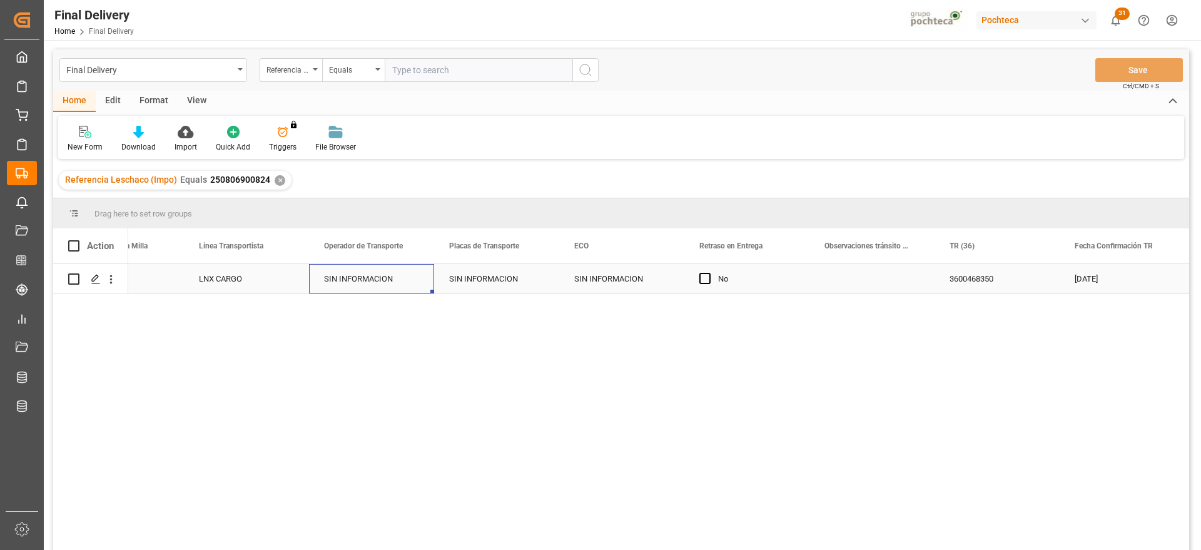
click at [397, 270] on div "SIN INFORMACION" at bounding box center [371, 278] width 125 height 29
